Goal: Task Accomplishment & Management: Complete application form

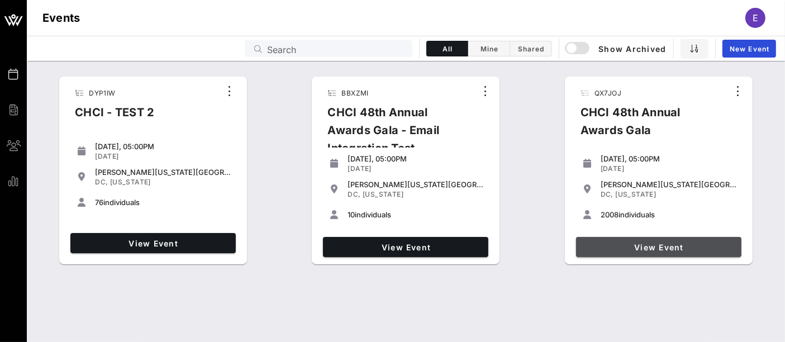
click at [641, 243] on span "View Event" at bounding box center [658, 246] width 156 height 9
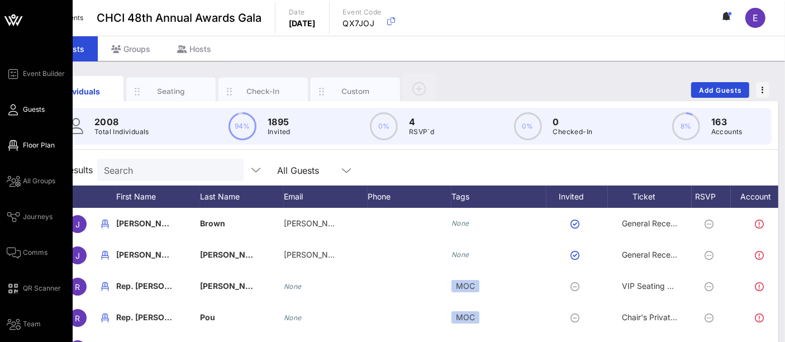
click at [45, 148] on span "Floor Plan" at bounding box center [39, 145] width 32 height 10
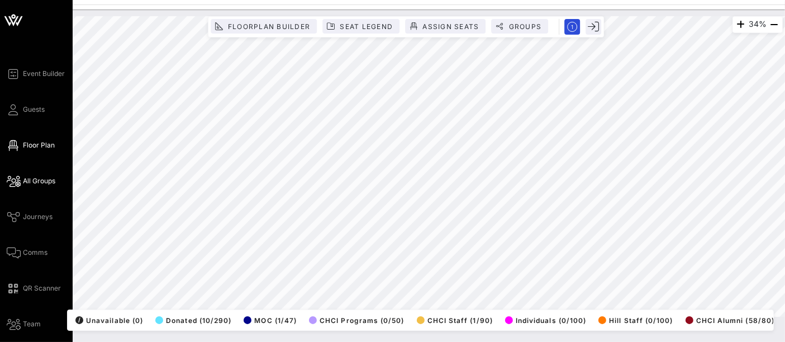
click at [45, 181] on span "All Groups" at bounding box center [39, 181] width 32 height 10
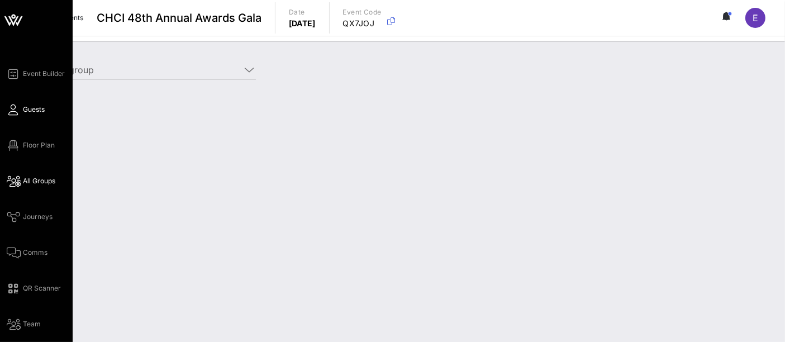
click at [38, 109] on span "Guests" at bounding box center [34, 109] width 22 height 10
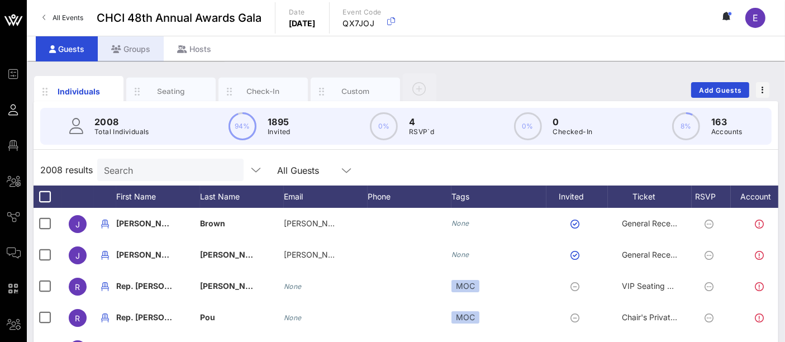
click at [134, 50] on div "Groups" at bounding box center [131, 48] width 66 height 25
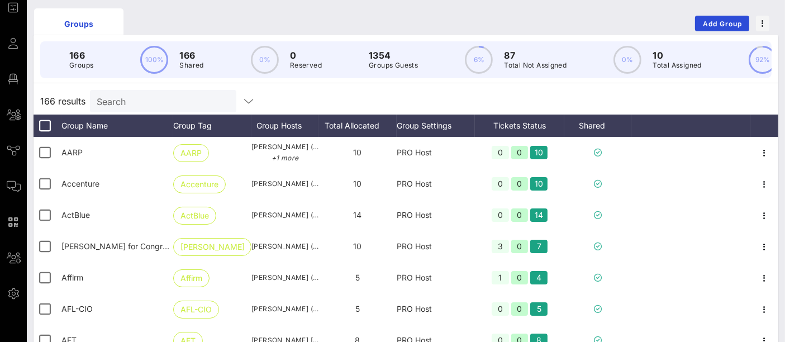
scroll to position [78, 0]
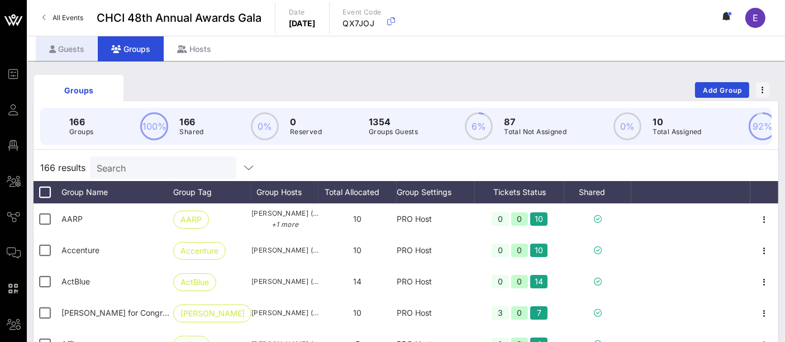
click at [68, 56] on div "Guests" at bounding box center [67, 48] width 62 height 25
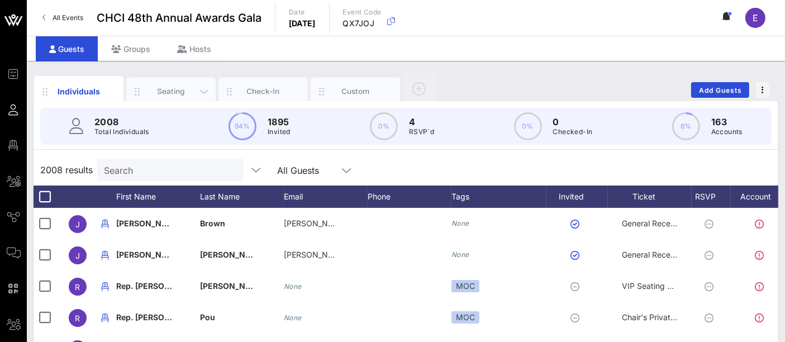
click at [161, 88] on div "Seating" at bounding box center [171, 91] width 50 height 11
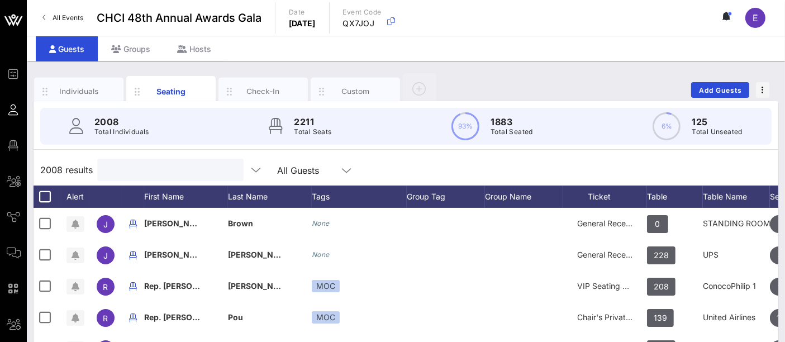
click at [184, 163] on input "text" at bounding box center [169, 170] width 131 height 15
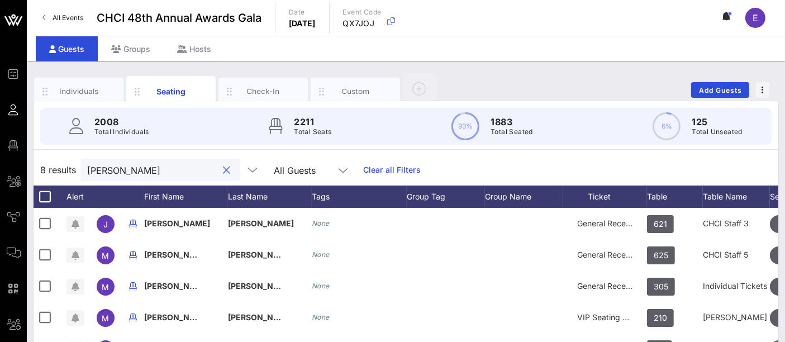
type input "manuel"
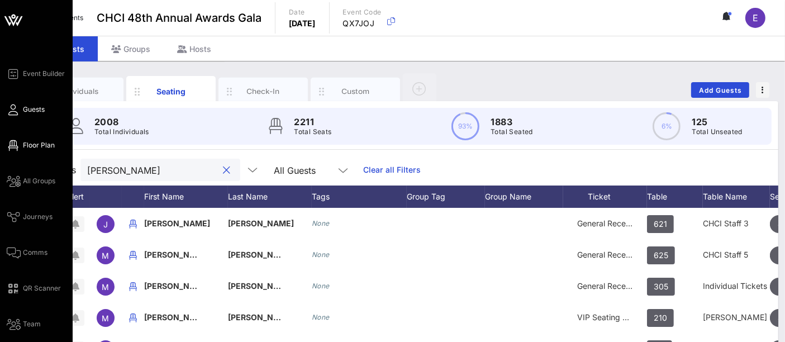
click at [43, 146] on span "Floor Plan" at bounding box center [39, 145] width 32 height 10
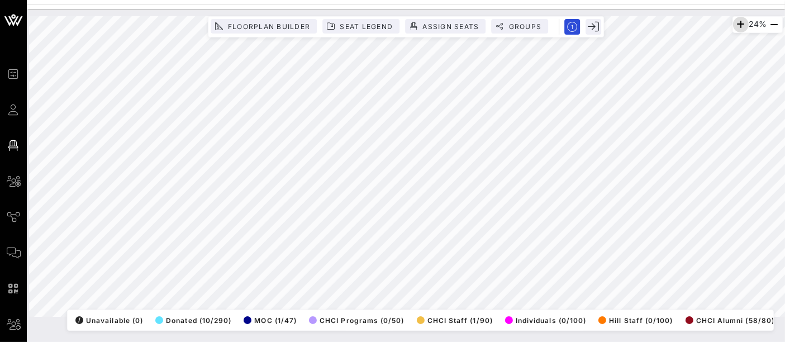
click at [738, 23] on icon "button" at bounding box center [740, 24] width 13 height 13
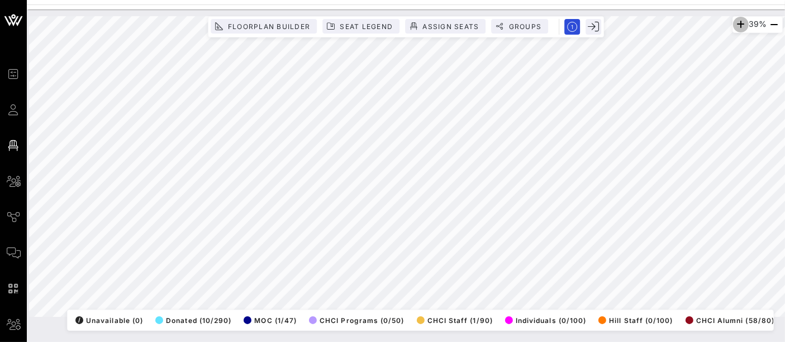
click at [738, 23] on icon "button" at bounding box center [740, 24] width 13 height 13
click at [738, 23] on icon "button" at bounding box center [742, 24] width 13 height 13
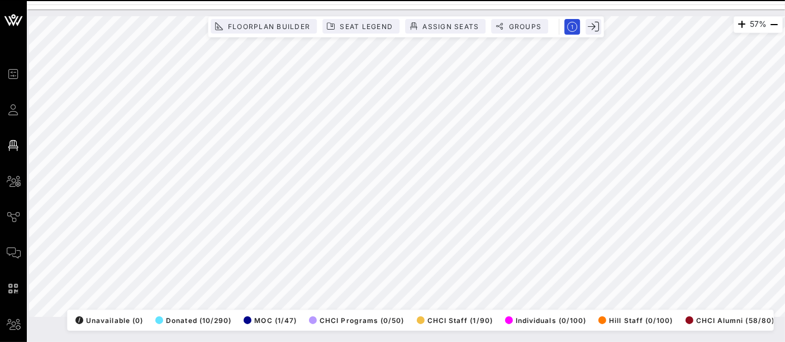
click at [448, 36] on div "57% Floorplan Builder Seat Legend Assign Seats Groups Exit All Reserved Shared …" at bounding box center [405, 166] width 753 height 300
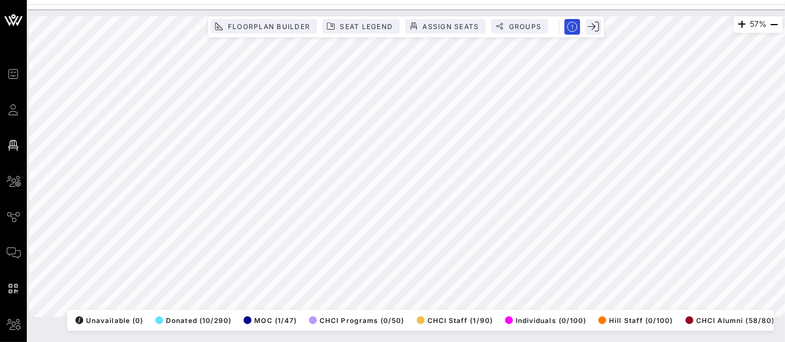
click at [415, 317] on div "57% Floorplan Builder Seat Legend Assign Seats Groups Exit All Reserved Shared …" at bounding box center [405, 166] width 753 height 300
click at [389, 300] on div "57% Floorplan Builder Seat Legend Assign Seats Groups Exit All Reserved Shared …" at bounding box center [405, 166] width 753 height 300
click at [431, 317] on div "57% Floorplan Builder Seat Legend Assign Seats Groups Exit All Reserved Shared …" at bounding box center [405, 166] width 753 height 300
click at [353, 305] on div "57% Floorplan Builder Seat Legend Assign Seats Groups Exit All Reserved Shared …" at bounding box center [405, 166] width 753 height 300
click at [447, 9] on div "57% Floorplan Builder Seat Legend Assign Seats Groups Exit All Reserved Shared …" at bounding box center [405, 166] width 767 height 314
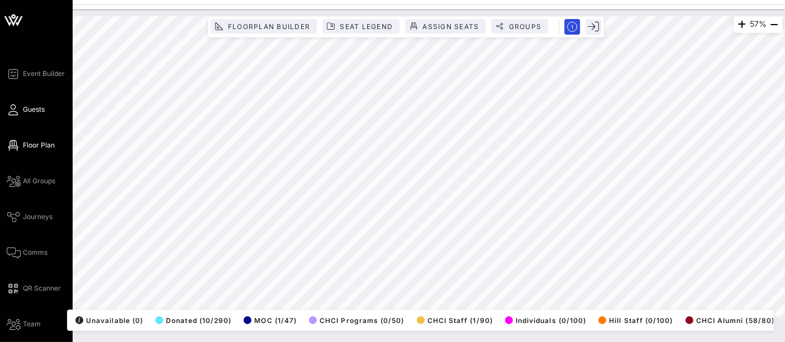
click at [35, 108] on span "Guests" at bounding box center [34, 109] width 22 height 10
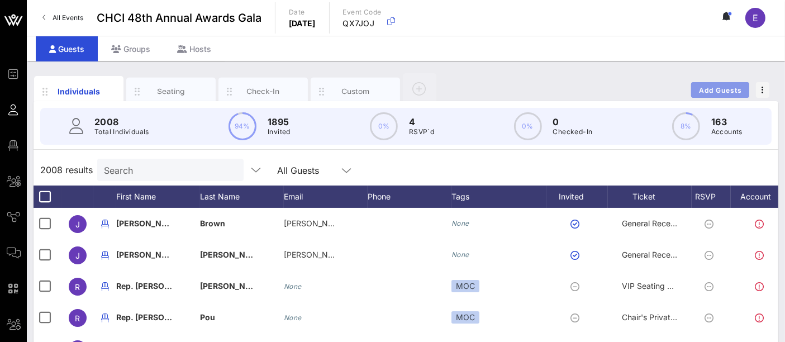
click at [720, 89] on span "Add Guests" at bounding box center [720, 90] width 44 height 8
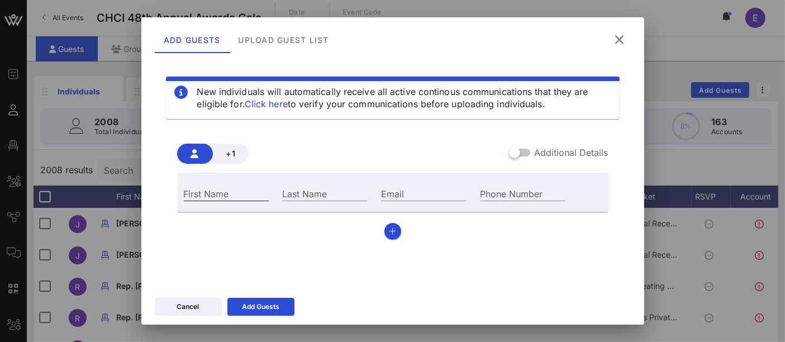
click at [231, 190] on input "First Name" at bounding box center [226, 193] width 85 height 15
type input "Joshua"
type input "Bonet"
type input "joshuamanuelbonet@gmail.com"
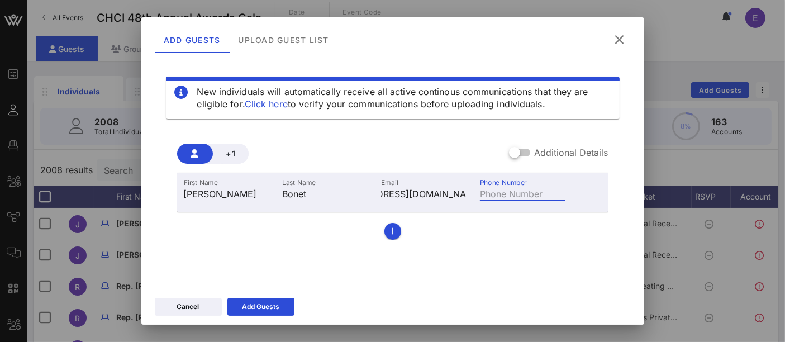
scroll to position [0, 0]
click at [265, 307] on button "Add Guests" at bounding box center [260, 307] width 67 height 18
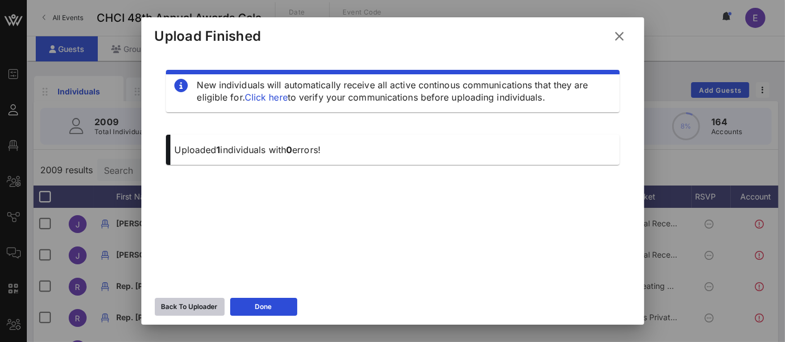
click at [169, 311] on div "Back To Uploader" at bounding box center [189, 306] width 56 height 11
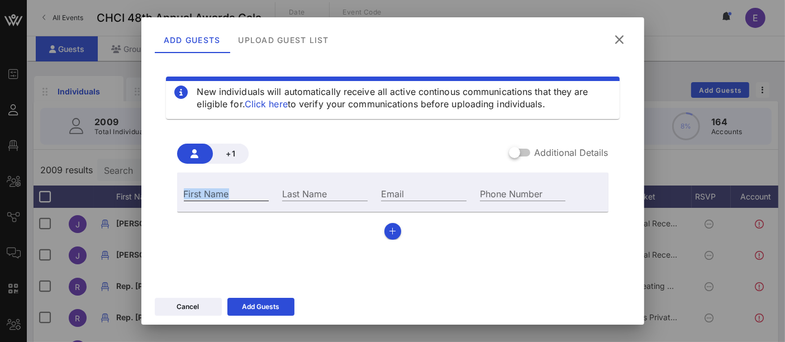
drag, startPoint x: 226, startPoint y: 185, endPoint x: 225, endPoint y: 193, distance: 8.5
click at [225, 193] on div "First Name" at bounding box center [226, 192] width 99 height 30
click at [225, 193] on input "First Name" at bounding box center [226, 193] width 85 height 15
type input "Laura"
type input "Carrasco"
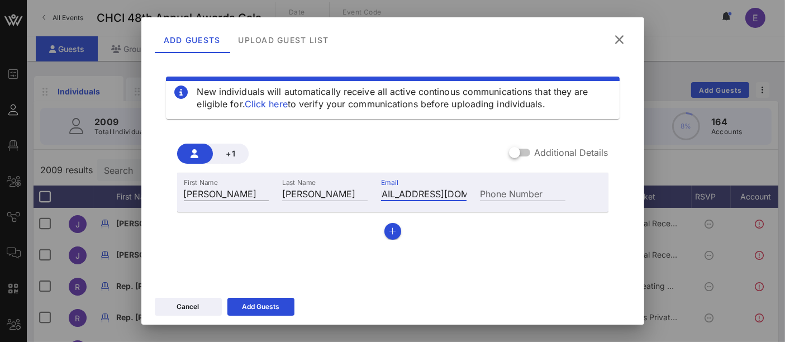
scroll to position [0, 24]
type input "lcarrascogon@gmail.com"
click at [266, 309] on div "Add Guests" at bounding box center [260, 306] width 37 height 11
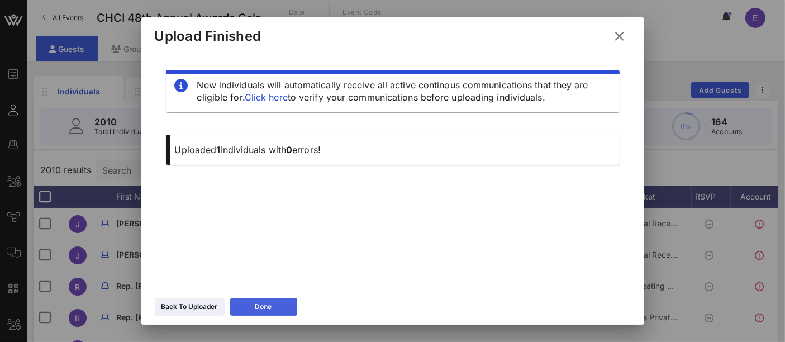
click at [279, 305] on button "Done" at bounding box center [263, 307] width 67 height 18
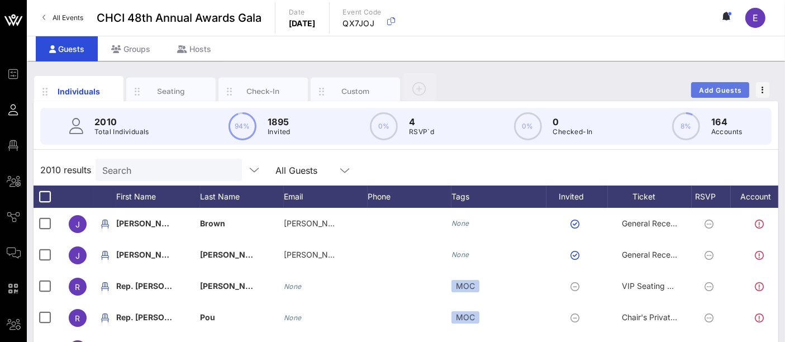
click at [714, 93] on span "Add Guests" at bounding box center [720, 90] width 44 height 8
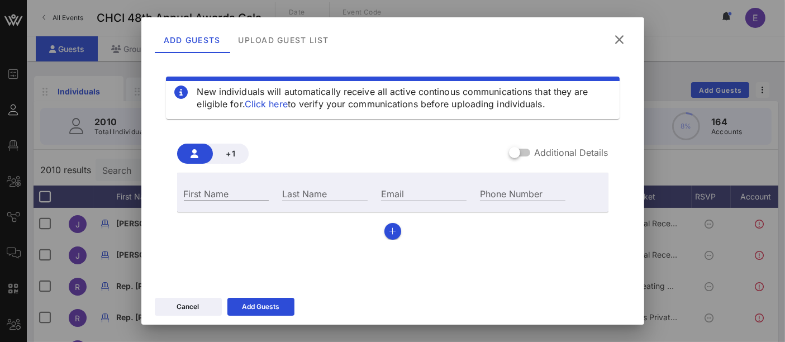
click at [218, 189] on div "First Name" at bounding box center [226, 193] width 85 height 15
type input "jccastillo@tierraevents.com"
click at [218, 189] on input "jccastillo@tierraevents.com" at bounding box center [226, 193] width 85 height 15
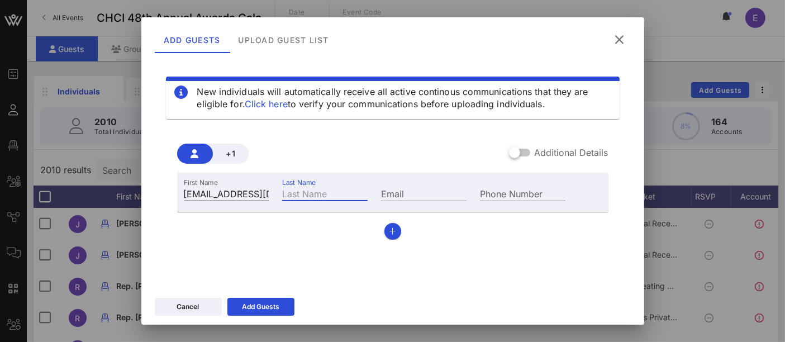
click at [218, 189] on input "jccastillo@tierraevents.com" at bounding box center [226, 193] width 85 height 15
click at [408, 192] on input "Email" at bounding box center [423, 193] width 85 height 15
paste input "jccastillo@tierraevents.com"
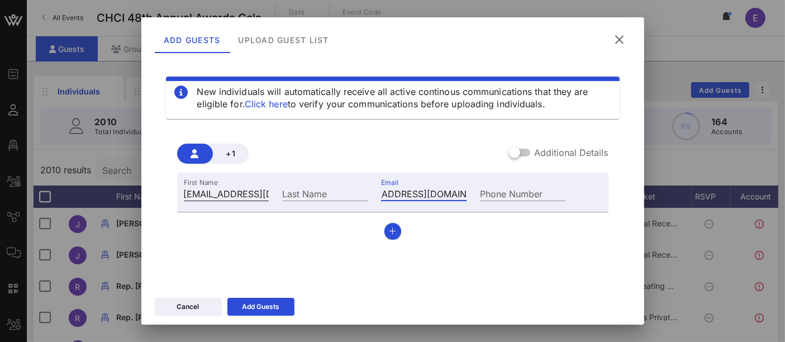
type input "jccastillo@tierraevents.com"
click at [212, 192] on input "jccastillo@tierraevents.com" at bounding box center [226, 193] width 85 height 15
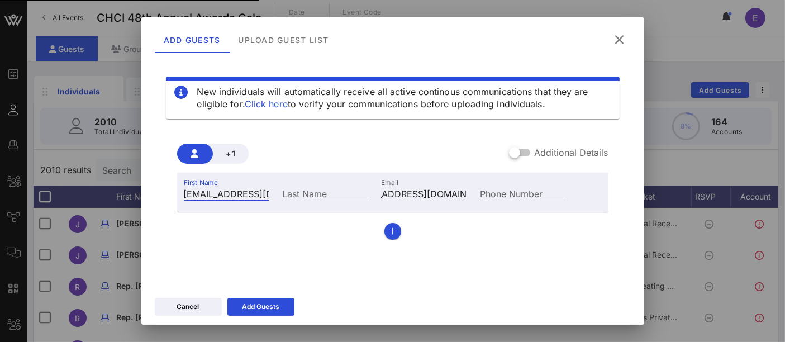
click at [212, 192] on input "jccastillo@tierraevents.com" at bounding box center [226, 193] width 85 height 15
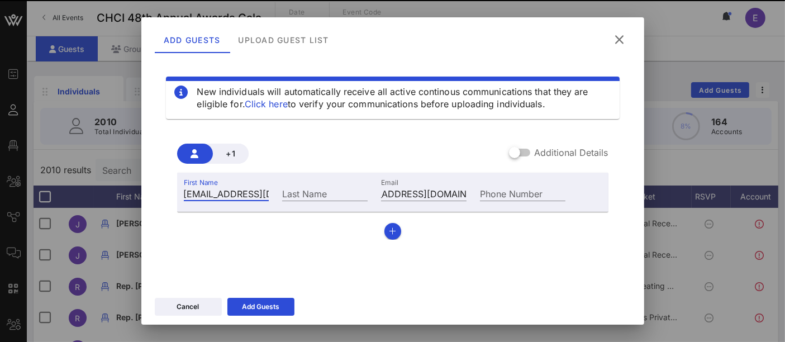
scroll to position [0, 0]
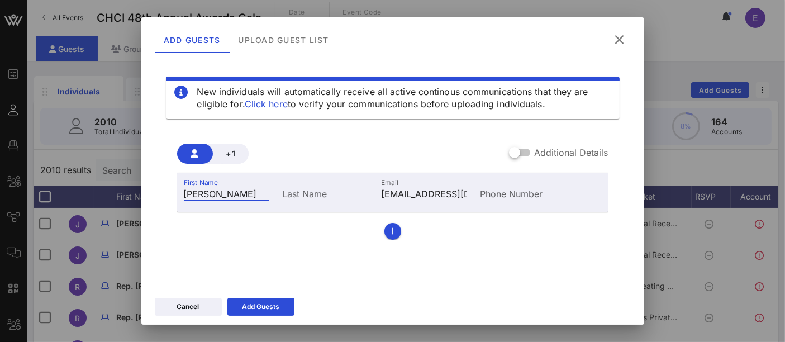
type input "Juan Carlos"
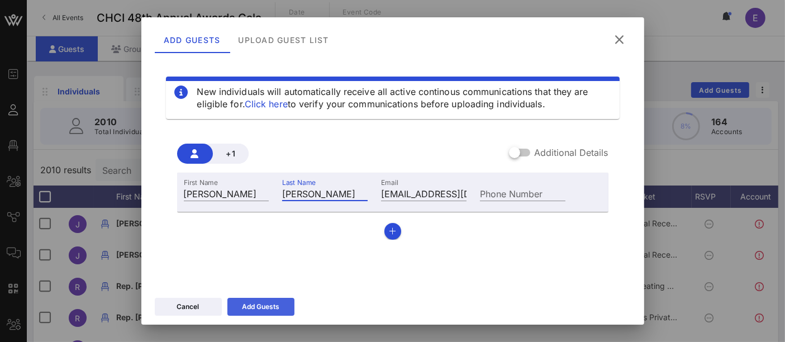
type input "Castillo"
click at [271, 299] on button "Add Guests" at bounding box center [260, 307] width 67 height 18
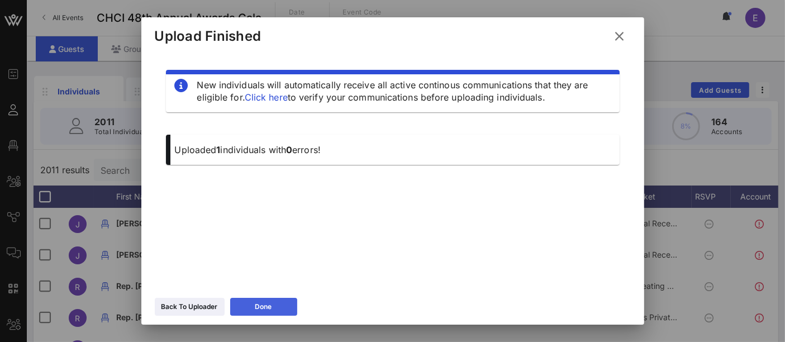
click at [271, 312] on div "Done" at bounding box center [263, 306] width 17 height 11
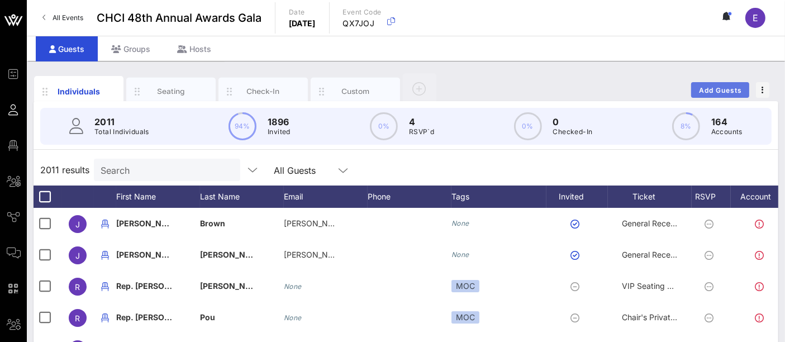
click at [716, 87] on span "Add Guests" at bounding box center [720, 90] width 44 height 8
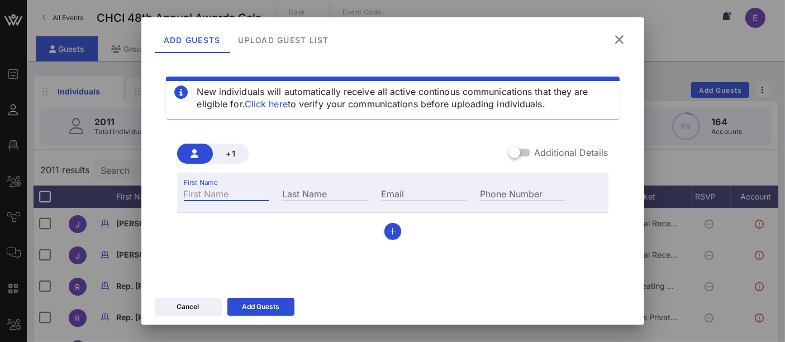
click at [243, 198] on input "First Name" at bounding box center [226, 193] width 85 height 15
type input "Kosta"
type input "Berns"
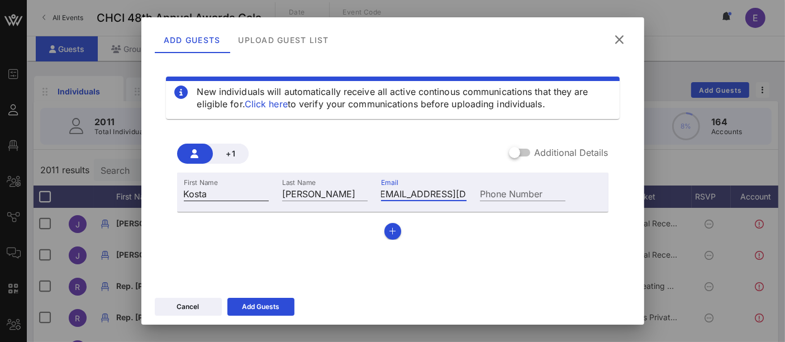
scroll to position [0, 12]
type input "info@tierraevents.com"
click at [255, 311] on div "Add Guests" at bounding box center [260, 306] width 37 height 11
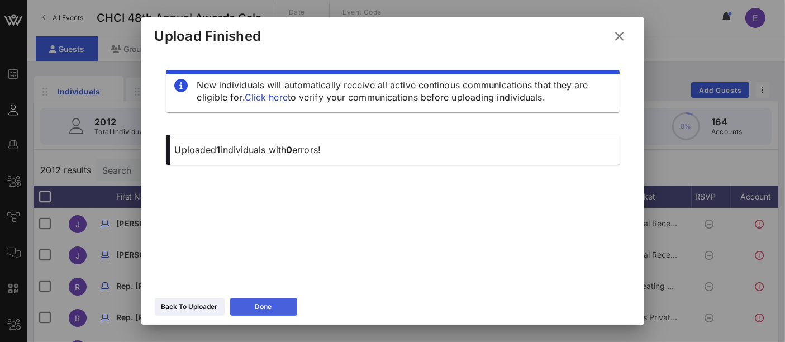
click at [265, 307] on icon at bounding box center [263, 306] width 8 height 7
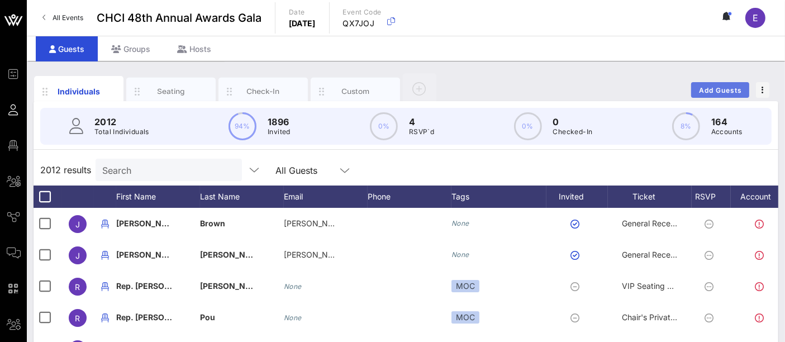
click at [719, 86] on span "Add Guests" at bounding box center [720, 90] width 44 height 8
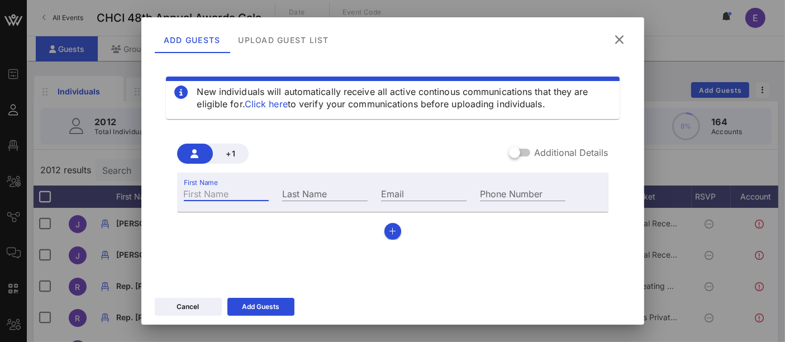
click at [199, 186] on div "First Name" at bounding box center [226, 193] width 85 height 15
type input "Nohelia"
type input "Yanes"
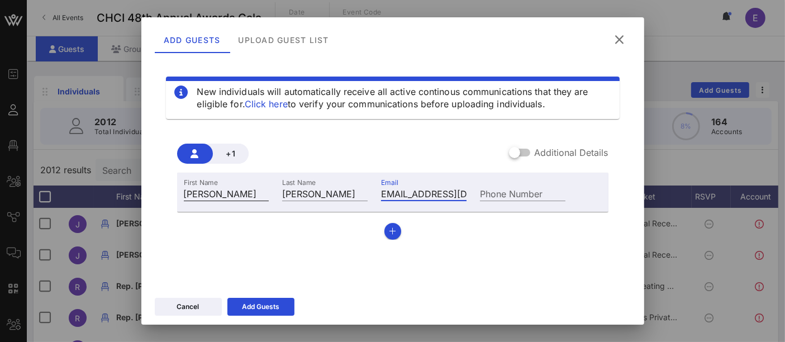
scroll to position [0, 11]
type input "nramos26@gmail.com"
click at [264, 308] on button "Add Guests" at bounding box center [260, 307] width 67 height 18
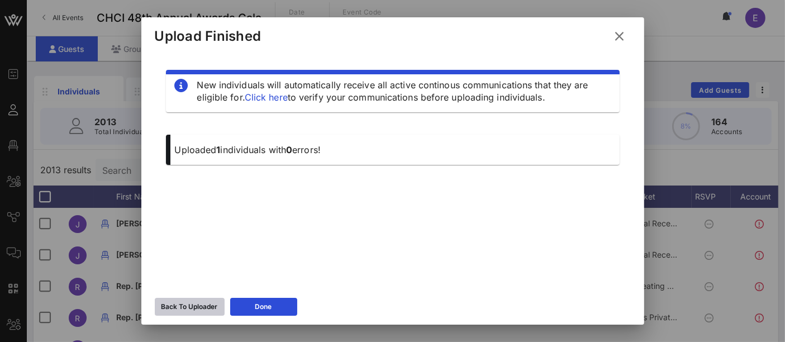
click at [199, 305] on div "Back To Uploader" at bounding box center [189, 306] width 56 height 11
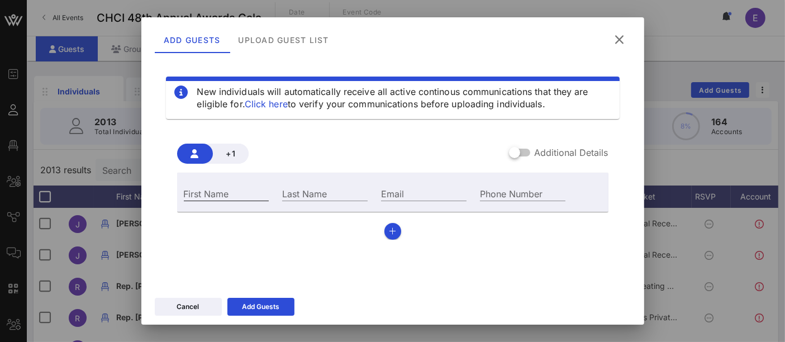
click at [241, 195] on input "First Name" at bounding box center [226, 193] width 85 height 15
type input "Carlos"
type input "Yanes"
type input "cyanes17@gmail.com"
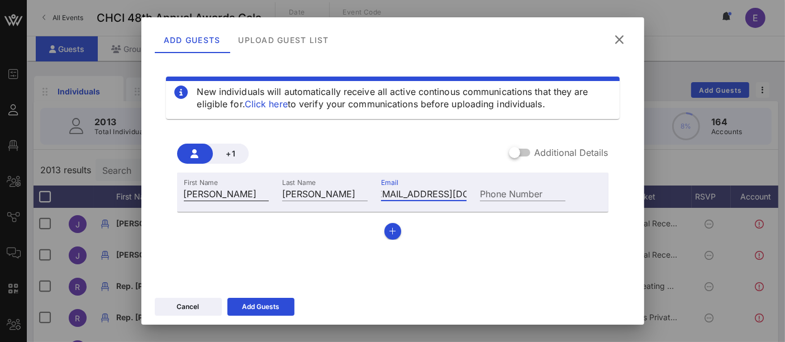
scroll to position [0, 0]
click at [389, 232] on icon "button" at bounding box center [392, 231] width 7 height 8
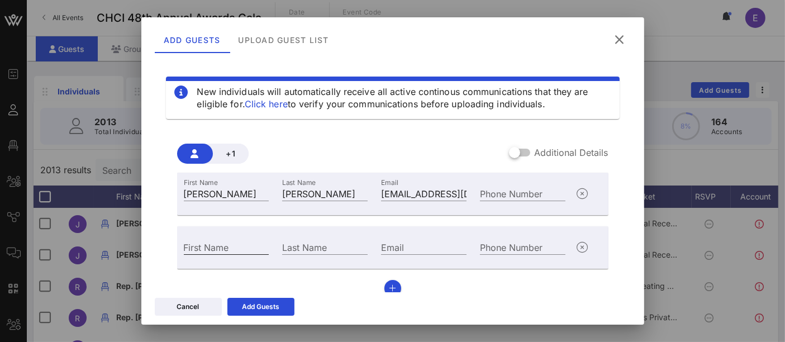
click at [231, 245] on input "First Name" at bounding box center [226, 247] width 85 height 15
type input "Vanessa"
type input "Martinez"
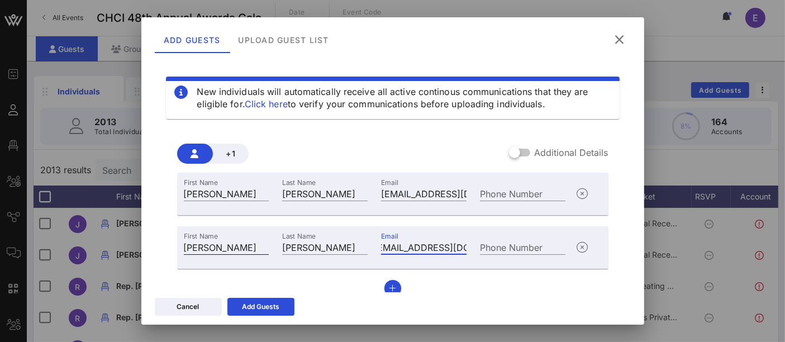
scroll to position [0, 15]
type input "vrgomez10@gmail.com"
click at [268, 302] on div "Add Guests" at bounding box center [260, 306] width 37 height 11
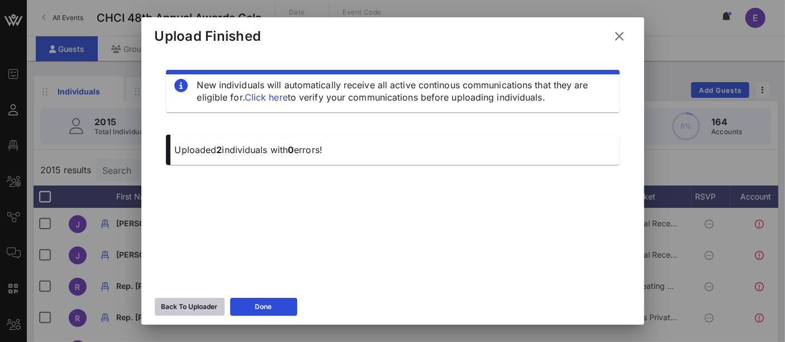
click at [188, 308] on icon at bounding box center [189, 306] width 8 height 7
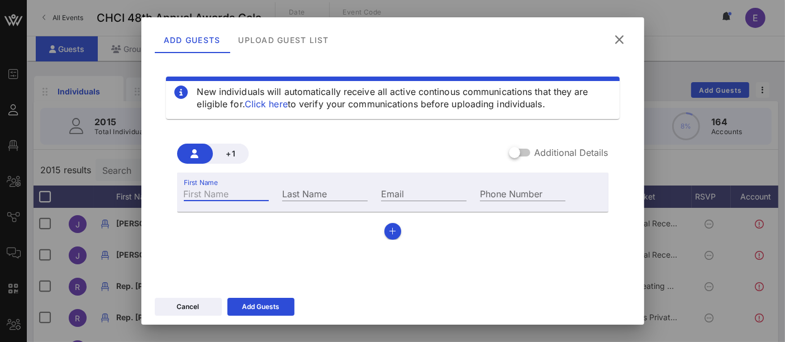
click at [233, 193] on input "First Name" at bounding box center [226, 193] width 85 height 15
type input "Milton"
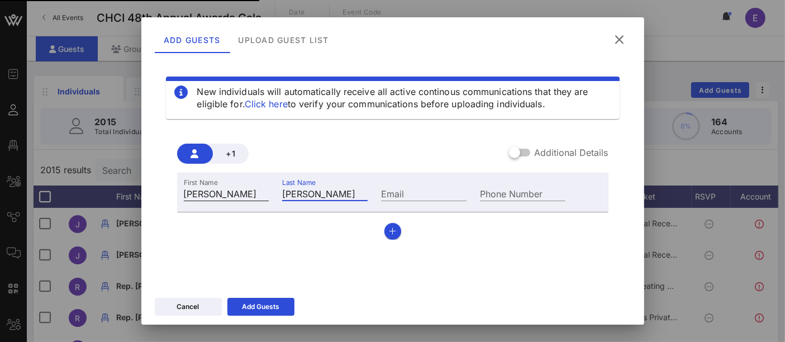
type input "Martinez"
type input "a"
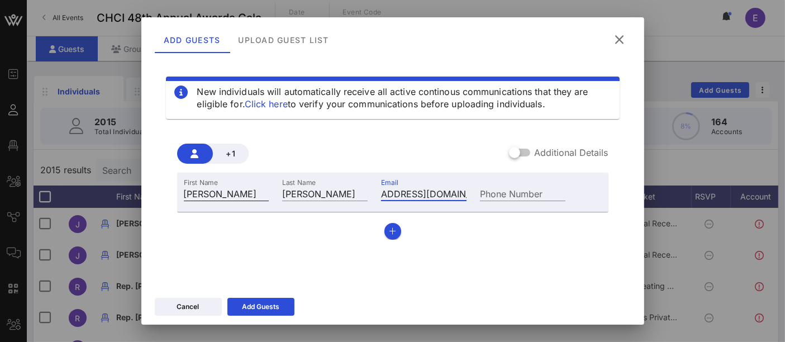
scroll to position [0, 42]
type input "mmartinez.aircon@gmail.com"
click at [389, 235] on button "button" at bounding box center [392, 231] width 17 height 17
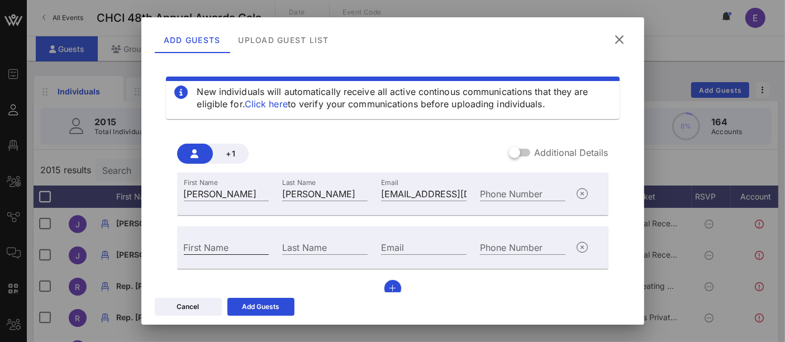
click at [232, 245] on input "First Name" at bounding box center [226, 247] width 85 height 15
type input "Mario"
type input "Maldonado"
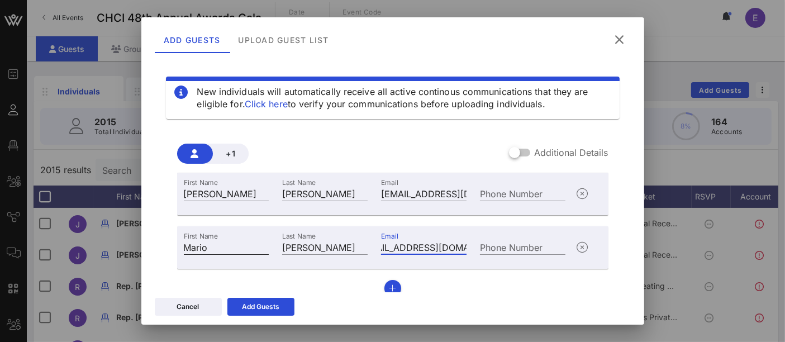
scroll to position [0, 35]
type input "mmaldonado44@gmail.com"
click at [389, 285] on icon "button" at bounding box center [392, 288] width 7 height 8
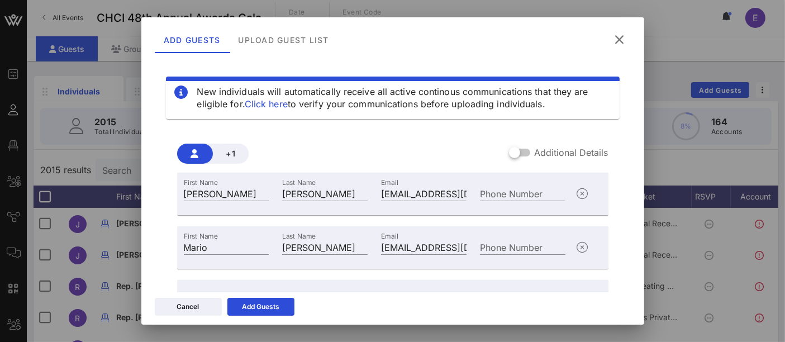
scroll to position [66, 0]
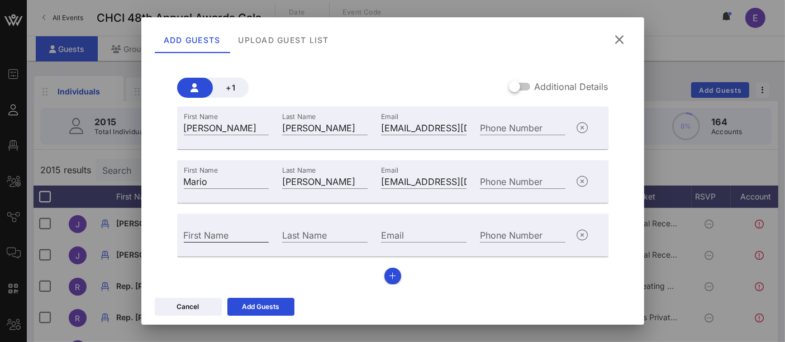
click at [198, 236] on input "First Name" at bounding box center [226, 234] width 85 height 15
type input "a"
type input "Ana"
type input "Maldonado"
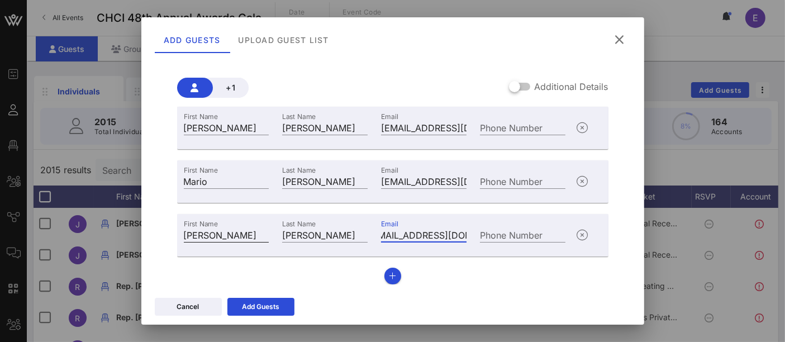
scroll to position [0, 21]
type input "anamabel55@gmail.com"
click at [389, 279] on icon "button" at bounding box center [392, 276] width 7 height 8
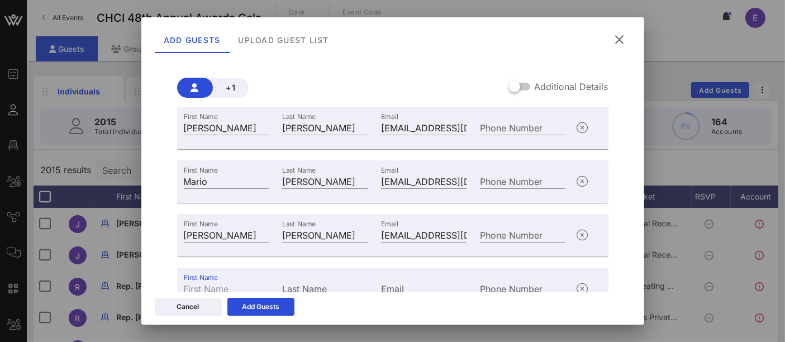
click at [204, 285] on div "First Name" at bounding box center [226, 288] width 85 height 15
type input "Emily"
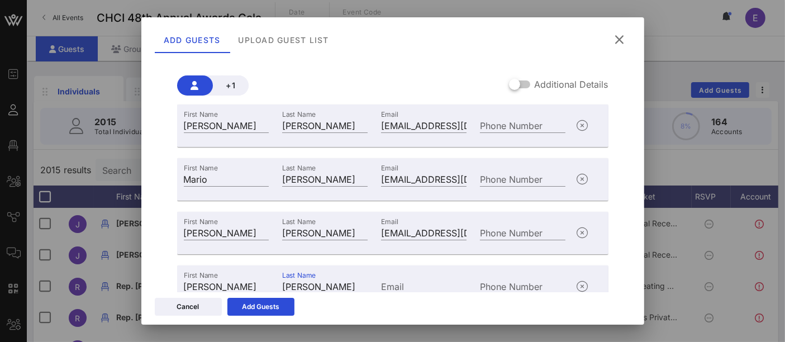
type input "Maldonado"
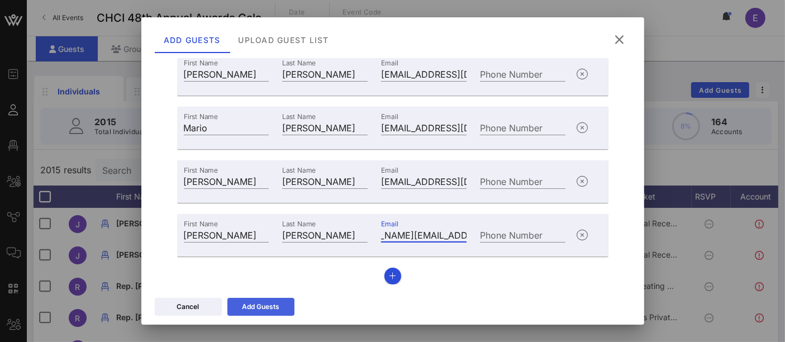
type input "emily.maldonado@gmail.com"
click at [263, 310] on button "Add Guests" at bounding box center [260, 307] width 67 height 18
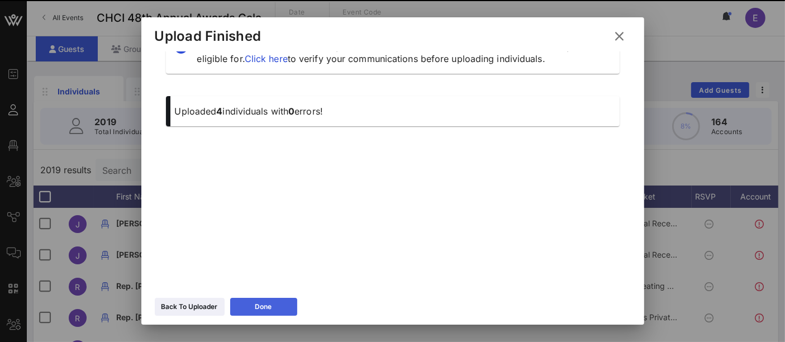
scroll to position [38, 0]
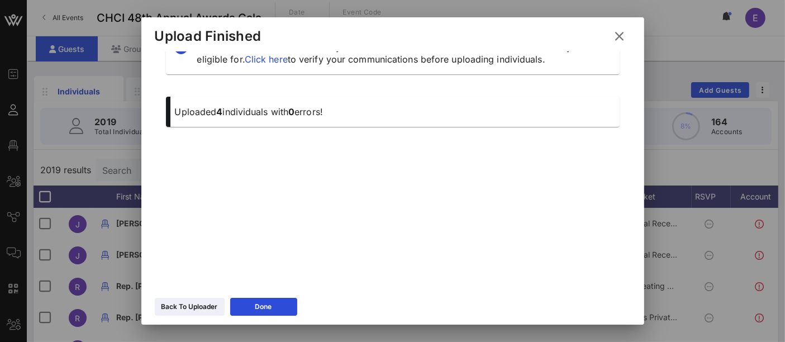
click at [620, 37] on icon at bounding box center [619, 35] width 16 height 15
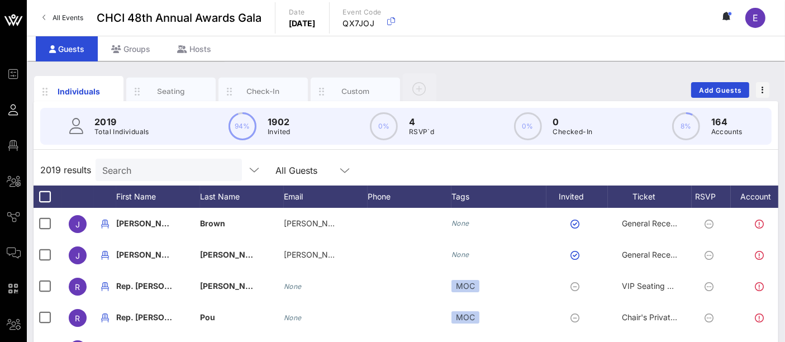
click at [161, 171] on input "Search" at bounding box center [167, 170] width 131 height 15
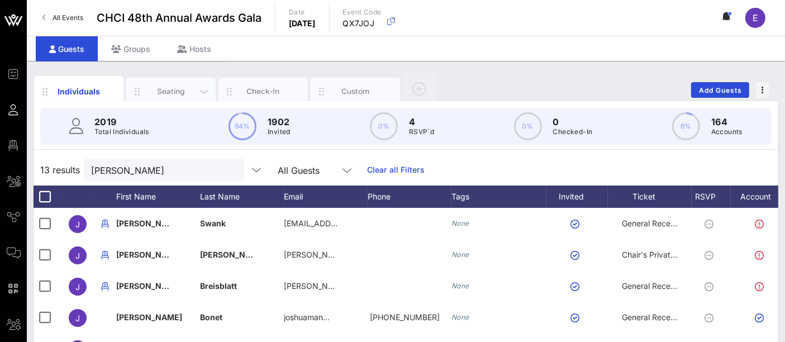
click at [173, 90] on div "Seating" at bounding box center [171, 91] width 50 height 11
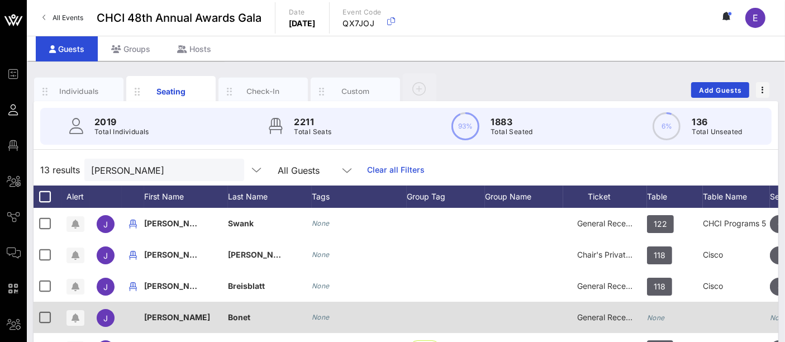
click at [654, 314] on icon "None" at bounding box center [656, 317] width 18 height 8
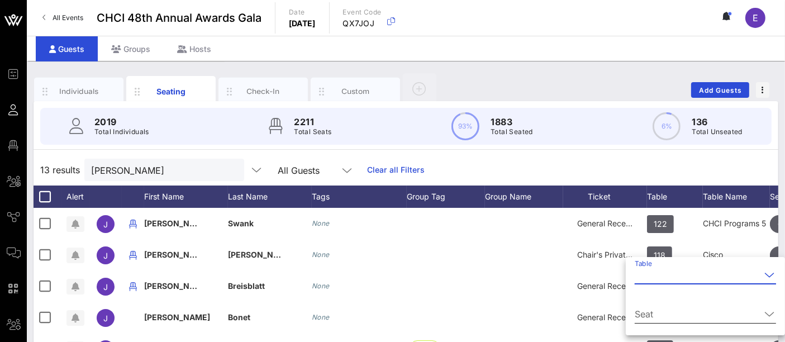
click at [653, 314] on input "Seat" at bounding box center [697, 314] width 126 height 18
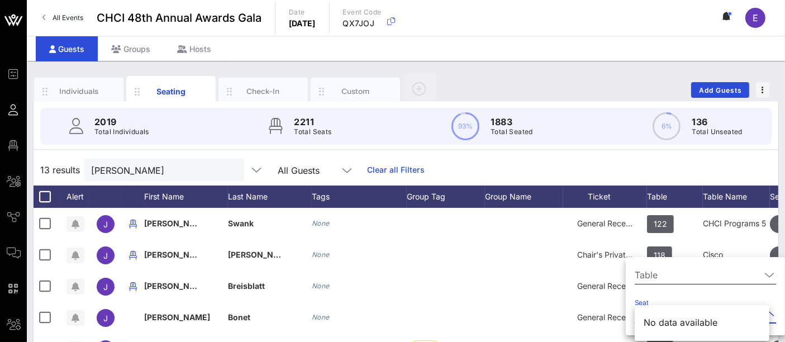
click at [644, 276] on input "Table" at bounding box center [697, 275] width 126 height 18
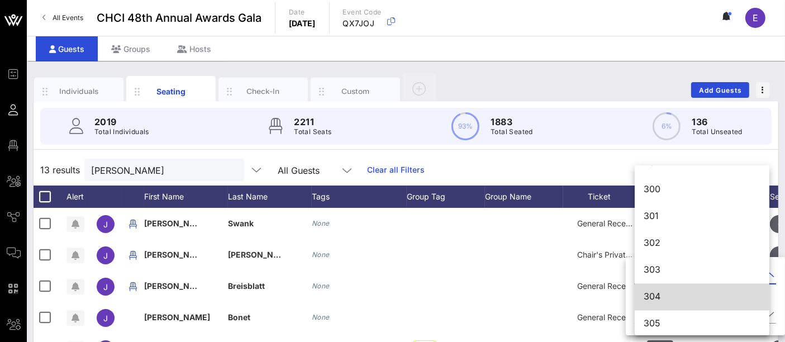
scroll to position [2140, 0]
click at [658, 296] on div "304" at bounding box center [701, 295] width 117 height 11
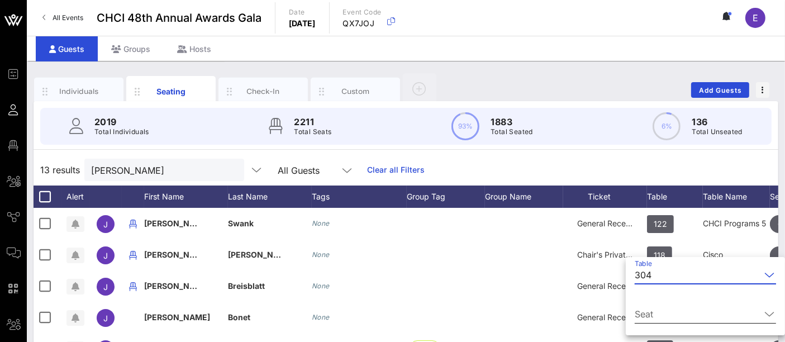
click at [660, 305] on input "Seat" at bounding box center [697, 314] width 126 height 18
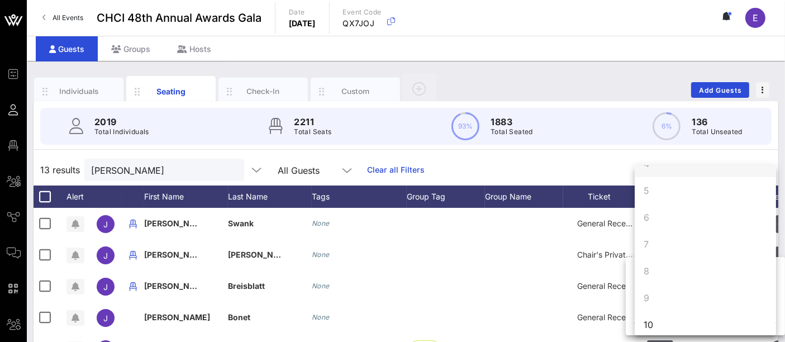
scroll to position [107, 0]
click at [654, 318] on div "10" at bounding box center [704, 317] width 141 height 27
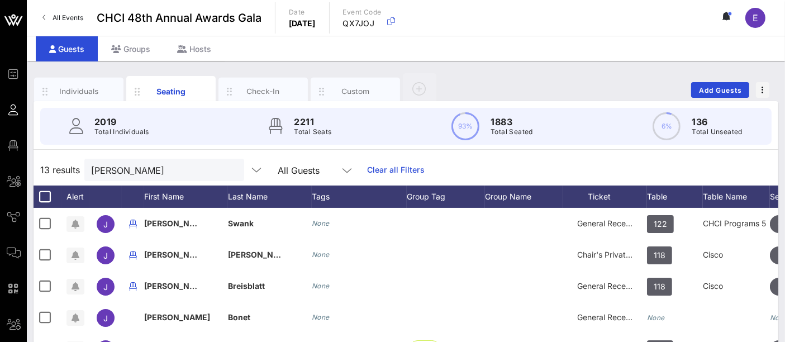
scroll to position [0, 0]
click at [159, 169] on input "joshua" at bounding box center [156, 170] width 131 height 15
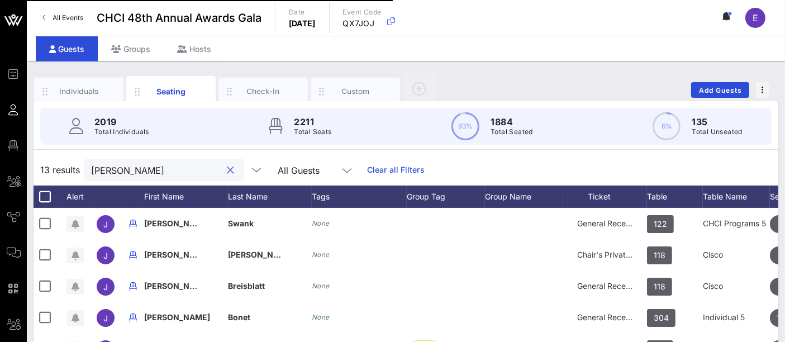
click at [123, 165] on input "joshua" at bounding box center [156, 170] width 131 height 15
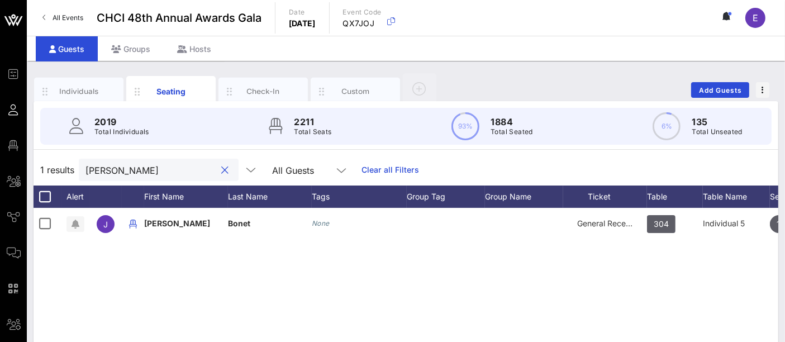
click at [142, 163] on input "joshua bo" at bounding box center [150, 170] width 131 height 15
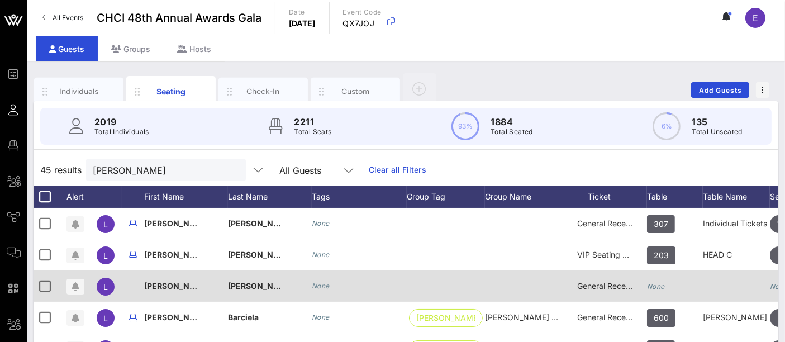
click at [656, 286] on icon "None" at bounding box center [656, 286] width 18 height 8
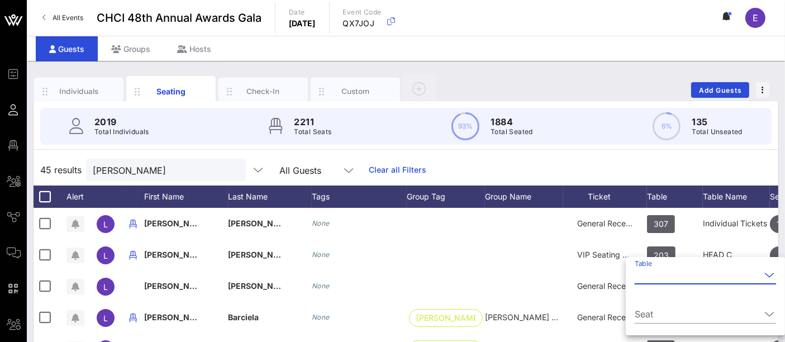
click at [656, 274] on input "Table" at bounding box center [697, 275] width 126 height 18
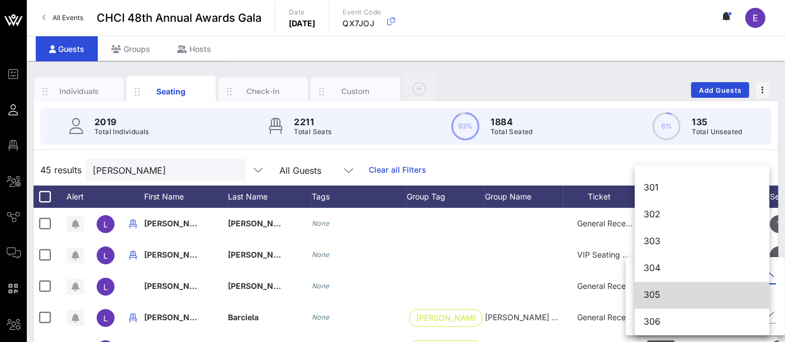
scroll to position [2167, 0]
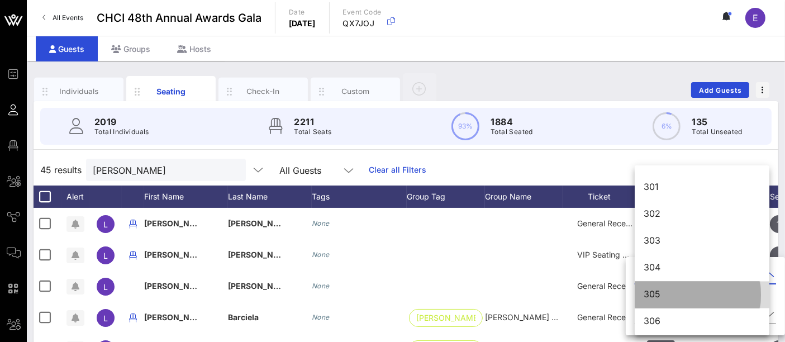
click at [662, 298] on div "305" at bounding box center [701, 294] width 117 height 11
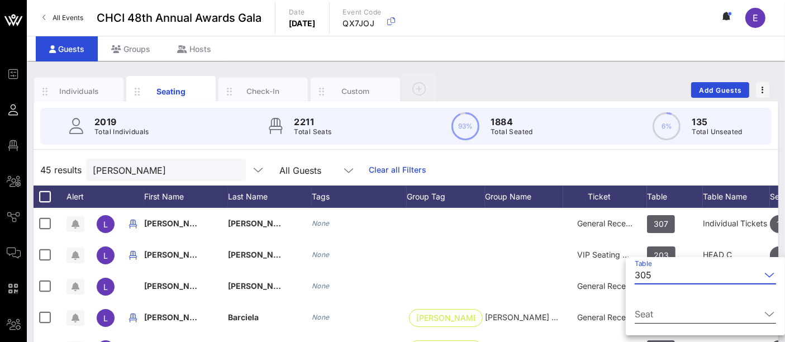
click at [663, 305] on input "Seat" at bounding box center [697, 314] width 126 height 18
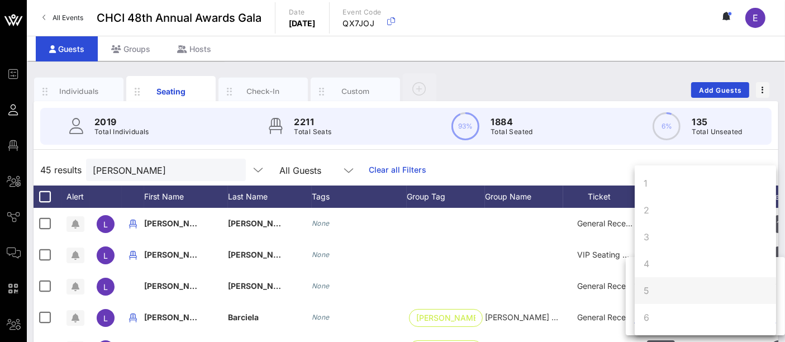
scroll to position [107, 0]
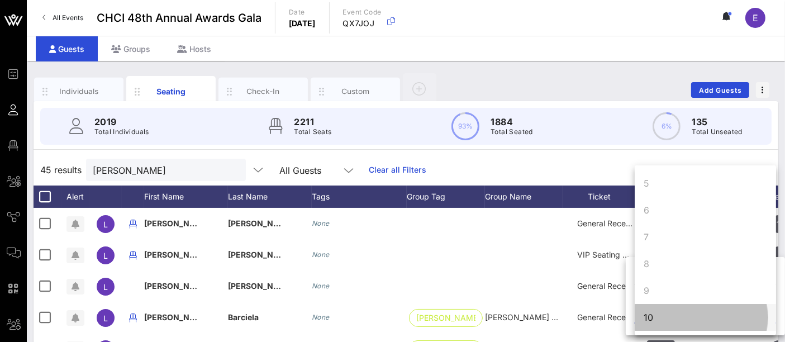
click at [650, 319] on div "10" at bounding box center [647, 317] width 9 height 13
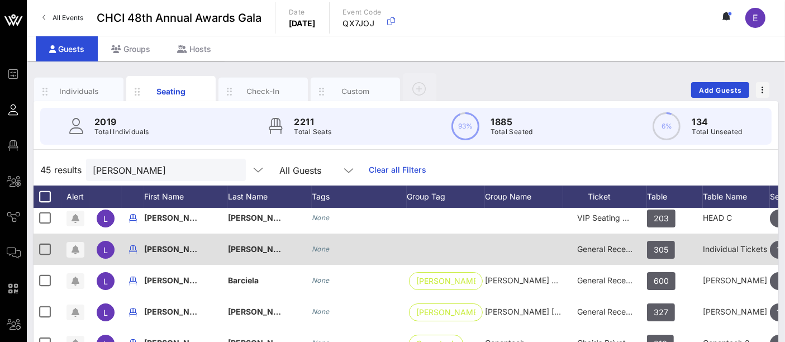
scroll to position [30, 0]
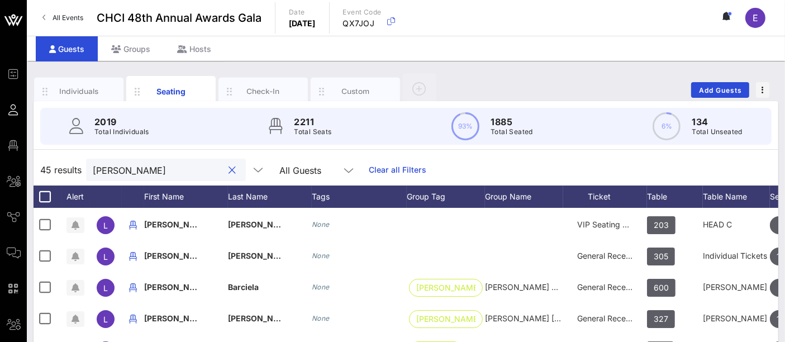
click at [146, 173] on input "laura" at bounding box center [158, 170] width 131 height 15
click at [145, 172] on input "laura" at bounding box center [158, 170] width 131 height 15
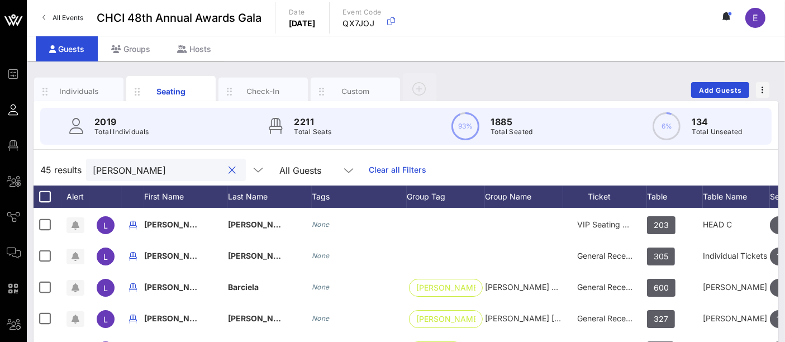
click at [145, 172] on input "laura" at bounding box center [158, 170] width 131 height 15
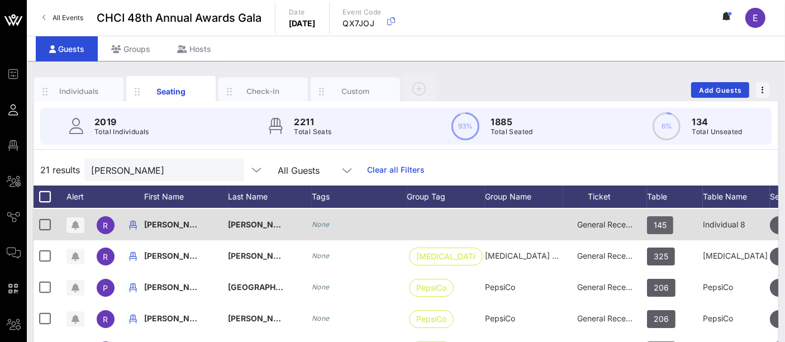
click at [662, 227] on span "145" at bounding box center [659, 225] width 13 height 18
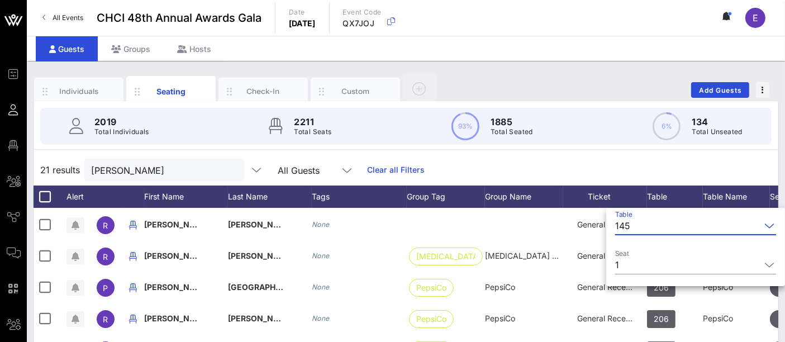
click at [697, 225] on input "Table" at bounding box center [697, 226] width 126 height 18
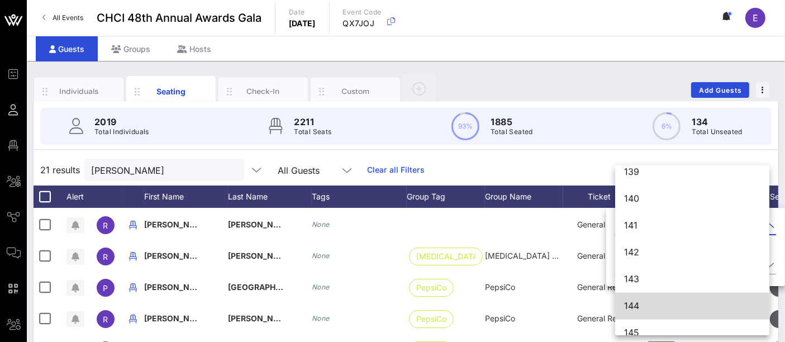
scroll to position [1095, 0]
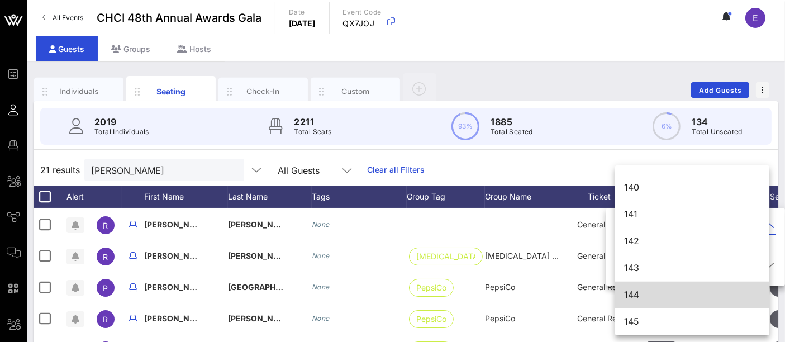
click at [639, 297] on div "144" at bounding box center [692, 294] width 136 height 11
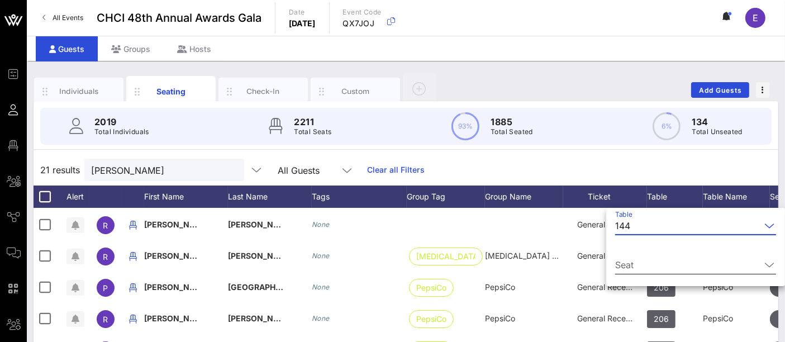
click at [673, 269] on input "Seat" at bounding box center [687, 265] width 145 height 18
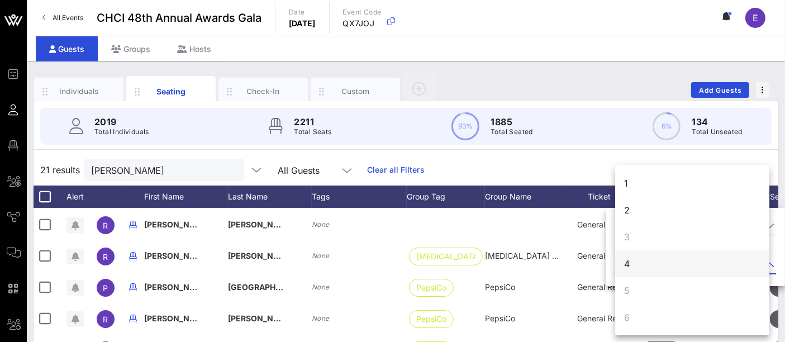
click at [671, 267] on div "4" at bounding box center [692, 263] width 154 height 27
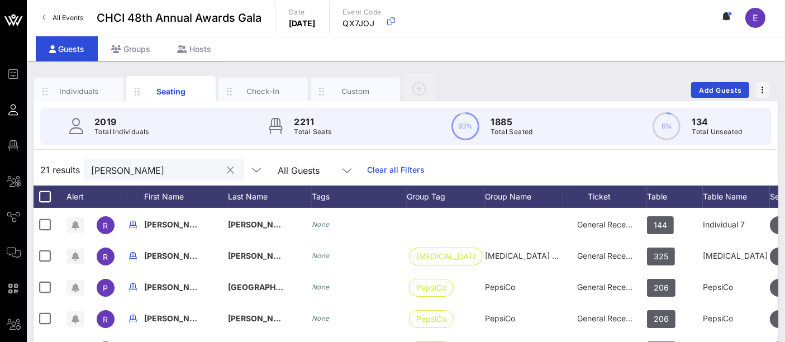
click at [175, 164] on input "rafael" at bounding box center [156, 170] width 131 height 15
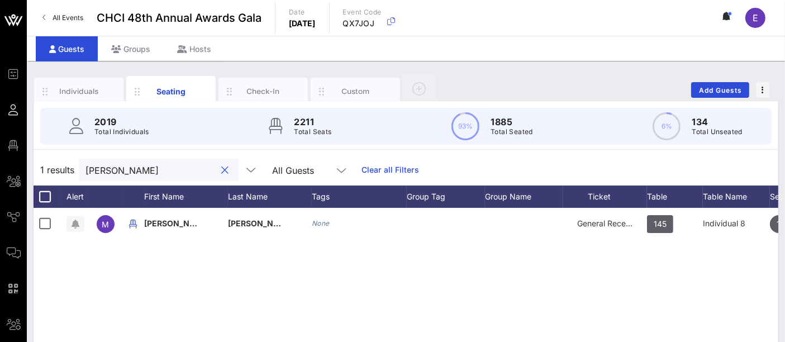
scroll to position [0, 0]
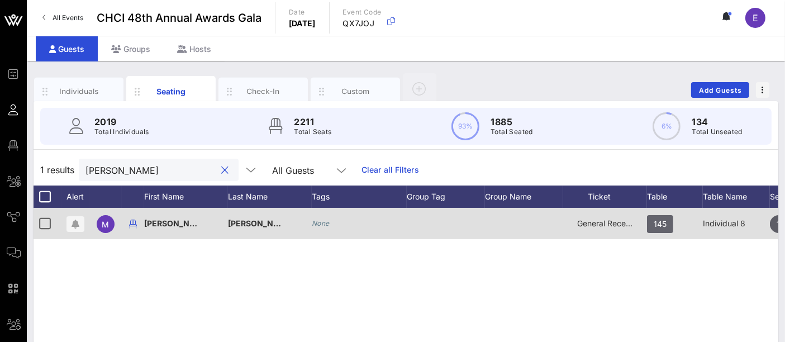
click at [662, 227] on span "145" at bounding box center [659, 224] width 13 height 18
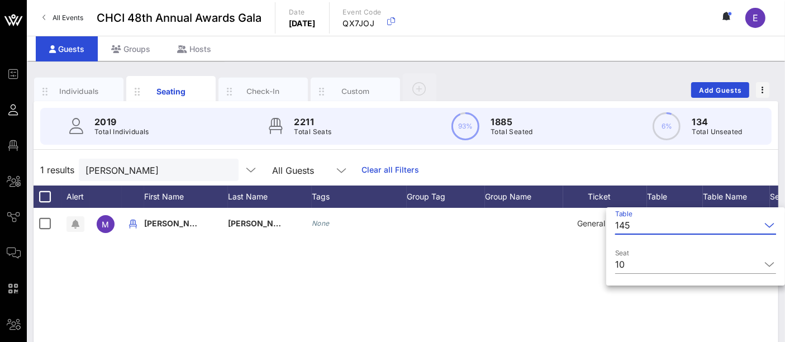
click at [651, 229] on input "Table" at bounding box center [697, 225] width 126 height 18
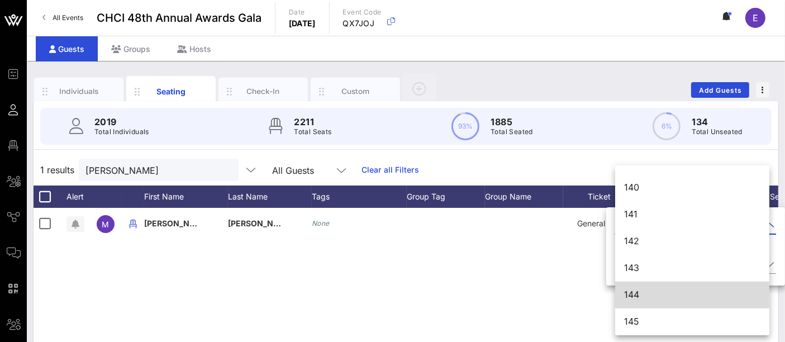
scroll to position [1095, 0]
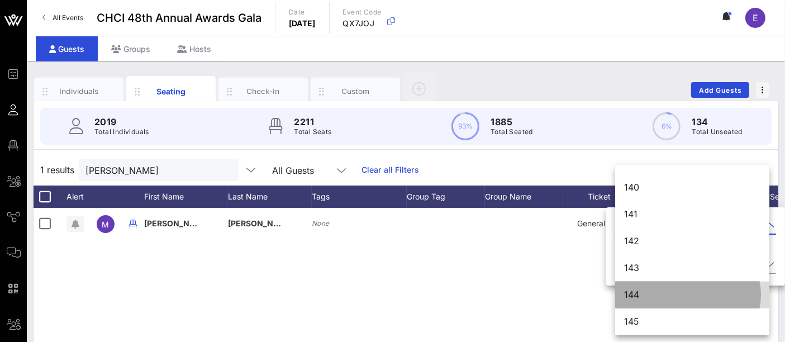
click at [632, 298] on div "144" at bounding box center [692, 294] width 136 height 11
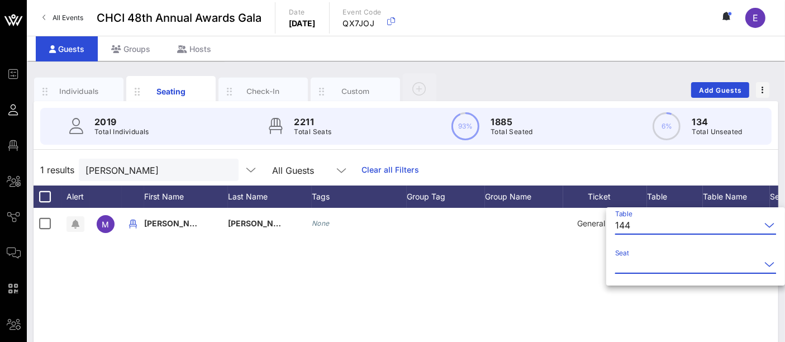
click at [656, 266] on input "Seat" at bounding box center [687, 264] width 145 height 18
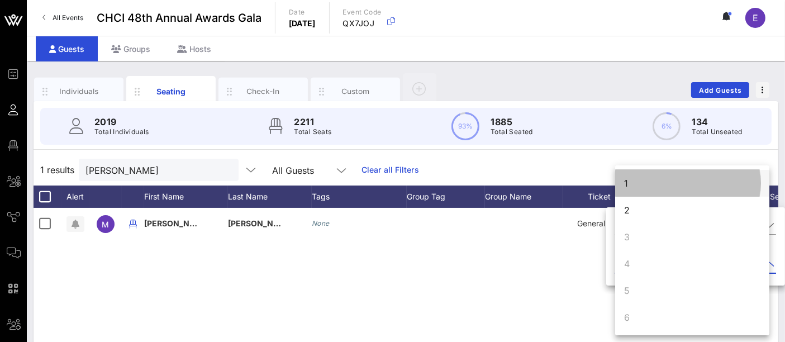
click at [645, 181] on div "1" at bounding box center [692, 183] width 154 height 27
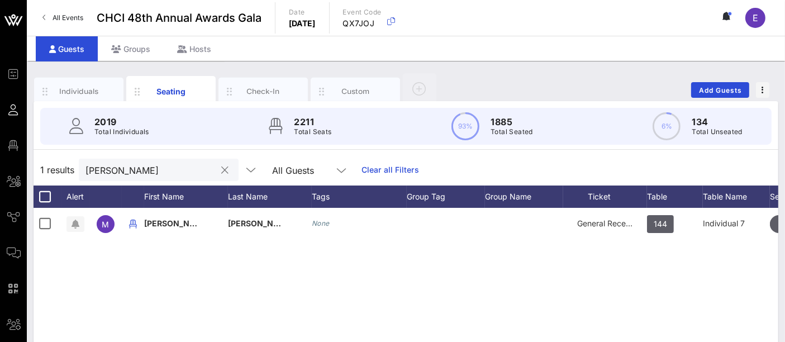
click at [154, 171] on input "maria tor" at bounding box center [150, 170] width 131 height 15
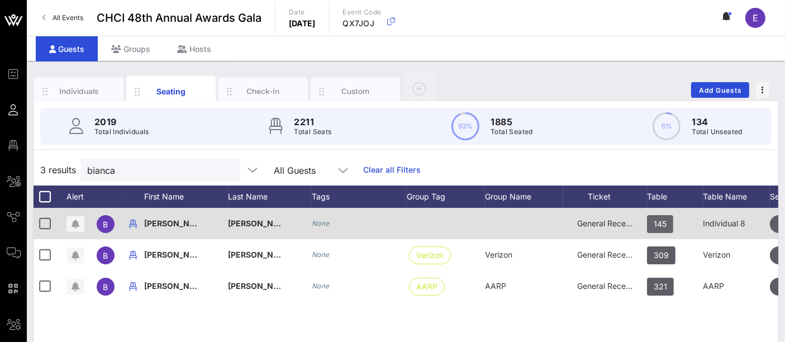
click at [659, 225] on span "145" at bounding box center [659, 224] width 13 height 18
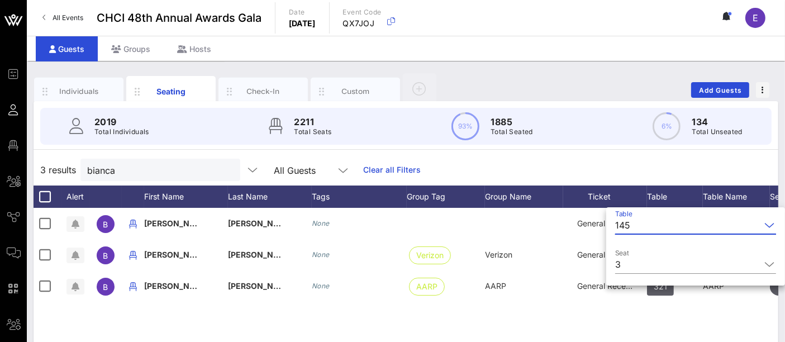
click at [645, 228] on input "Table" at bounding box center [697, 225] width 126 height 18
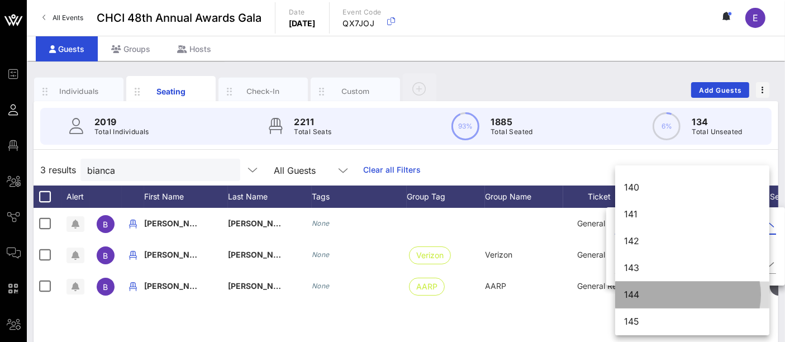
click at [645, 298] on div "144" at bounding box center [692, 294] width 136 height 11
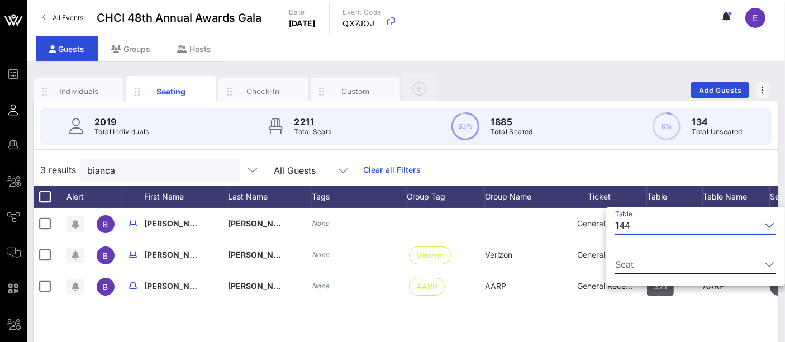
click at [652, 266] on input "Seat" at bounding box center [687, 264] width 145 height 18
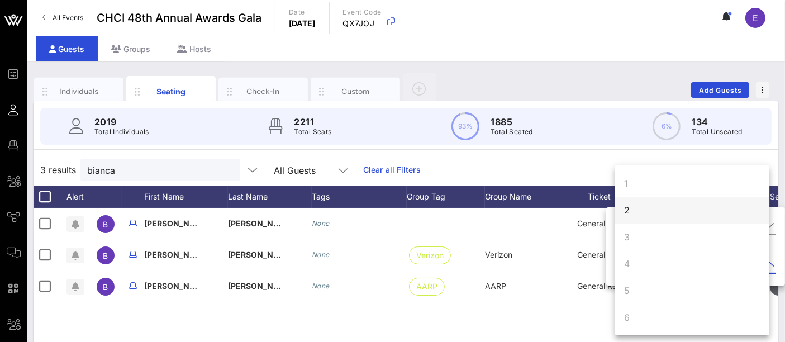
click at [639, 208] on div "2" at bounding box center [692, 210] width 154 height 27
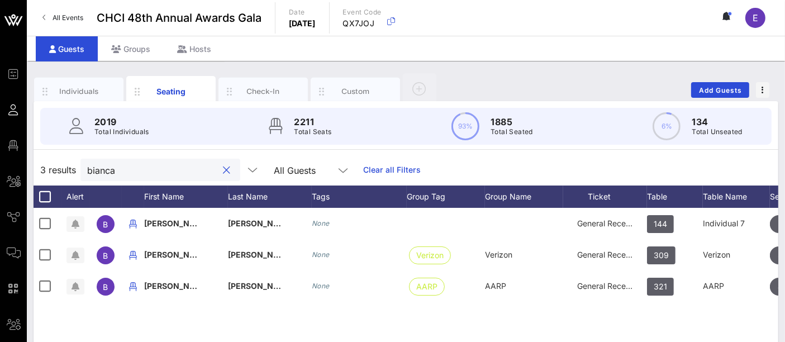
click at [133, 175] on input "bianca" at bounding box center [152, 170] width 131 height 15
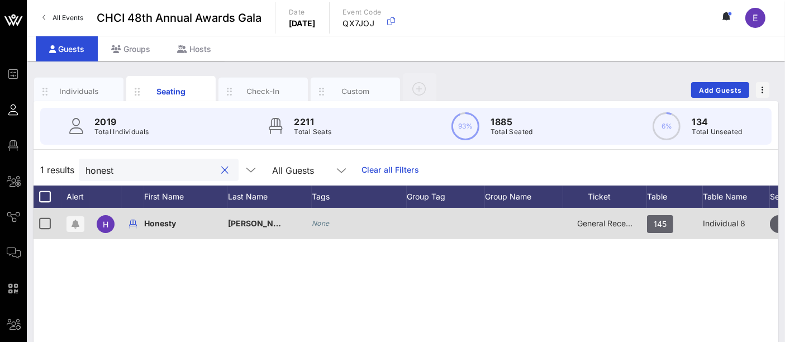
type input "honest"
click at [665, 224] on span "145" at bounding box center [659, 224] width 13 height 18
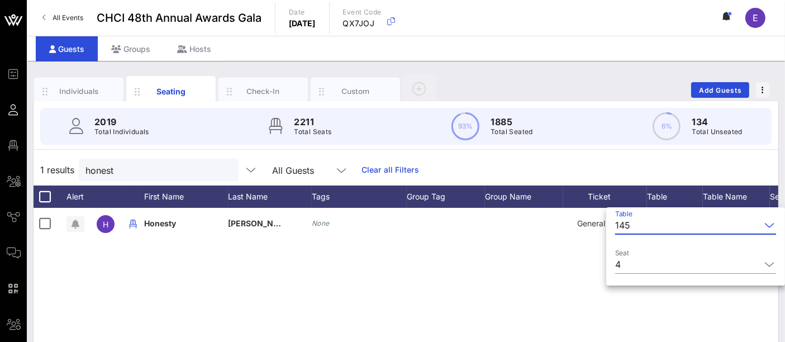
click at [656, 227] on input "Table" at bounding box center [697, 225] width 126 height 18
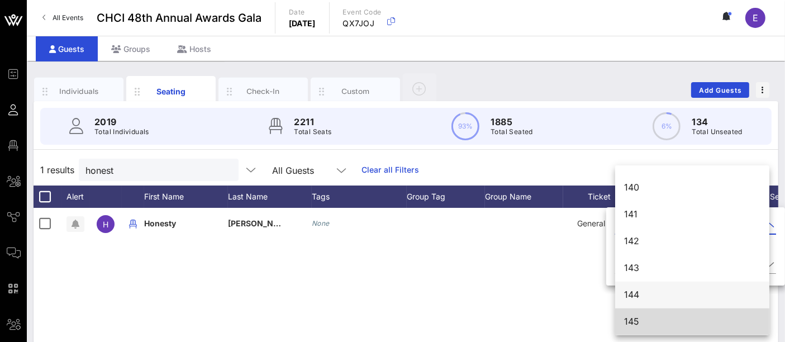
click at [639, 300] on div "144" at bounding box center [692, 295] width 136 height 24
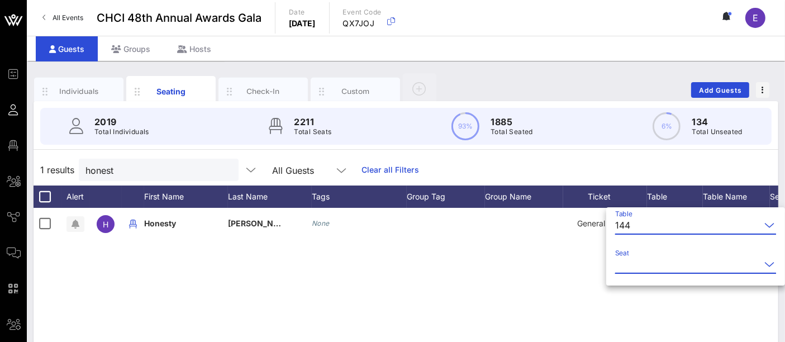
click at [664, 264] on input "Seat" at bounding box center [687, 264] width 145 height 18
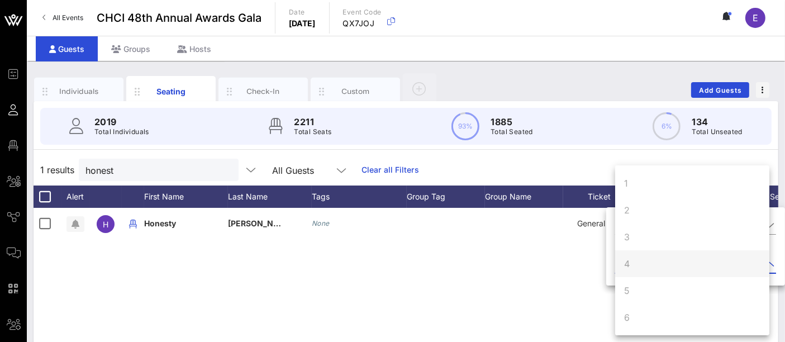
scroll to position [107, 0]
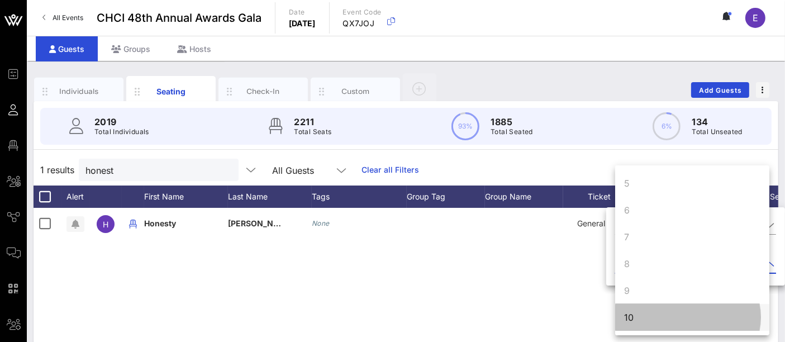
click at [640, 318] on div "10" at bounding box center [692, 317] width 154 height 27
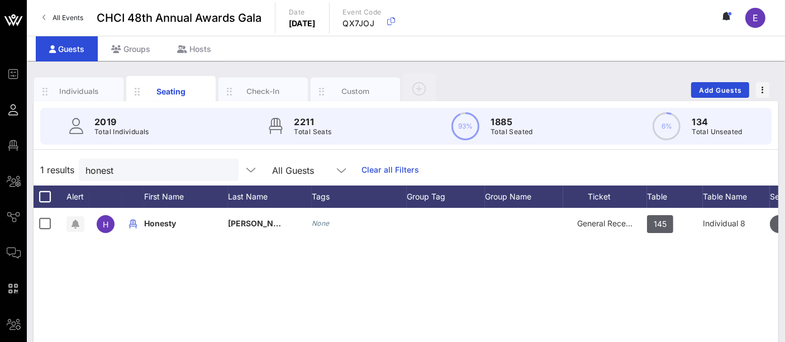
scroll to position [0, 0]
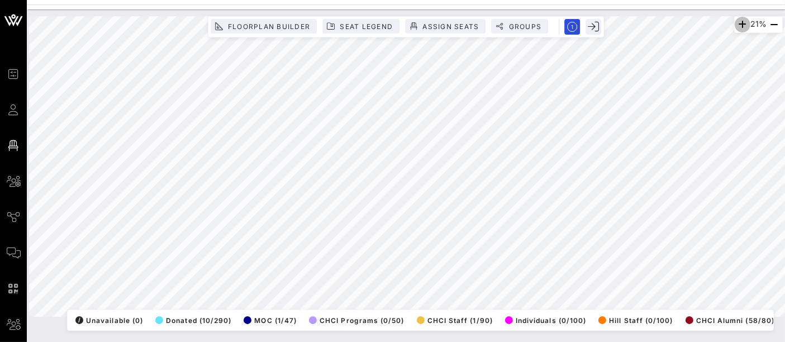
click at [737, 27] on icon "button" at bounding box center [742, 24] width 13 height 13
click at [737, 27] on icon "button" at bounding box center [740, 24] width 13 height 13
click at [737, 27] on icon "button" at bounding box center [742, 24] width 13 height 13
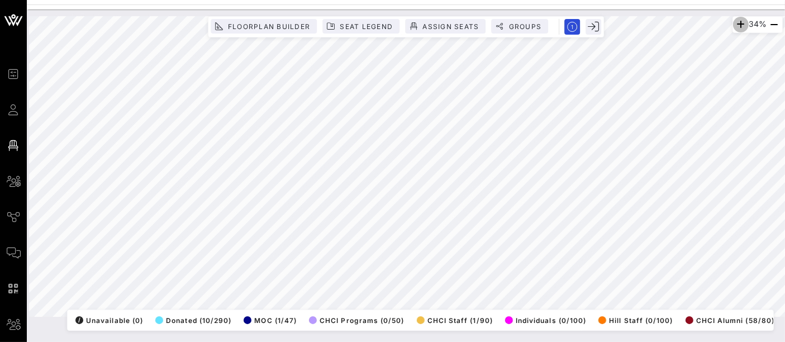
click at [737, 27] on icon "button" at bounding box center [740, 24] width 13 height 13
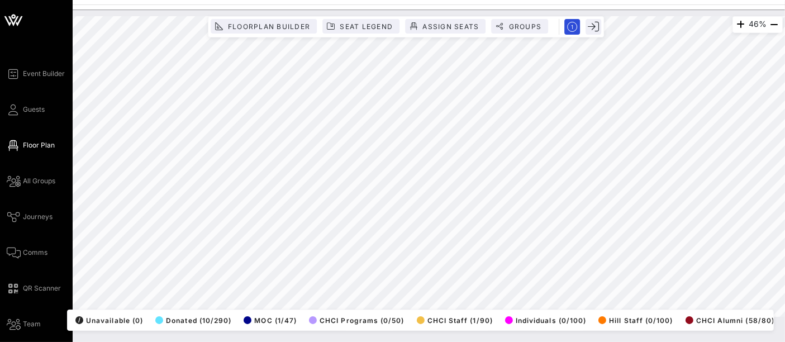
click at [36, 117] on div "Event Builder Guests Floor Plan All Groups Journeys Comms QR Scanner Team Setti…" at bounding box center [40, 216] width 66 height 299
click at [41, 108] on span "Guests" at bounding box center [34, 109] width 22 height 10
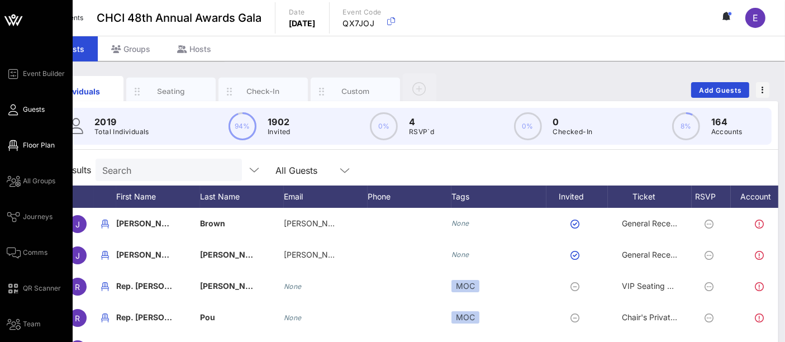
click at [9, 146] on icon at bounding box center [14, 146] width 14 height 2
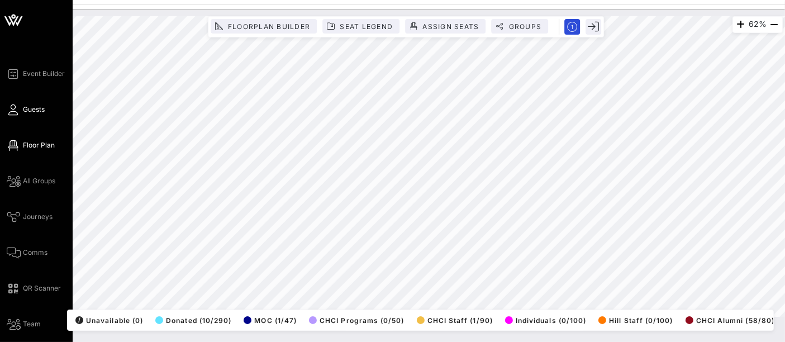
click at [31, 110] on span "Guests" at bounding box center [34, 109] width 22 height 10
